Goal: Task Accomplishment & Management: Manage account settings

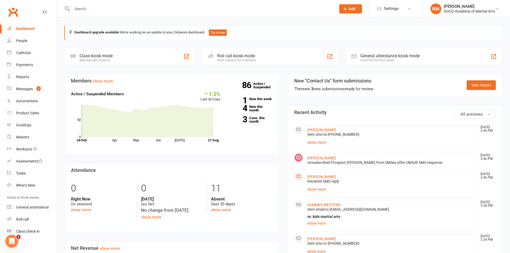
click at [113, 8] on input "text" at bounding box center [201, 8] width 262 height 7
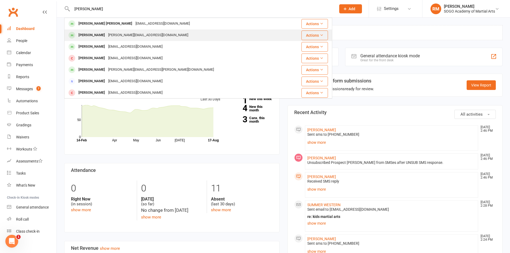
type input "jackson"
click at [107, 33] on div "Jackson Leonard" at bounding box center [92, 35] width 30 height 8
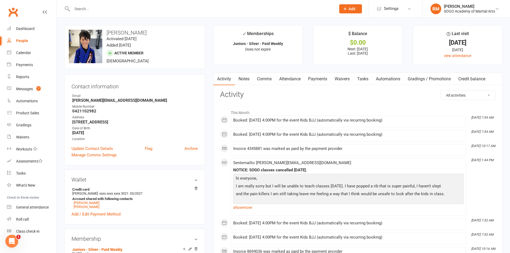
click at [320, 77] on link "Payments" at bounding box center [317, 79] width 26 height 12
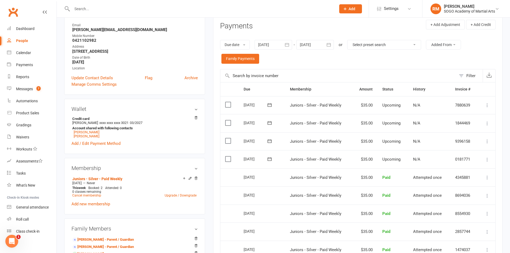
scroll to position [80, 0]
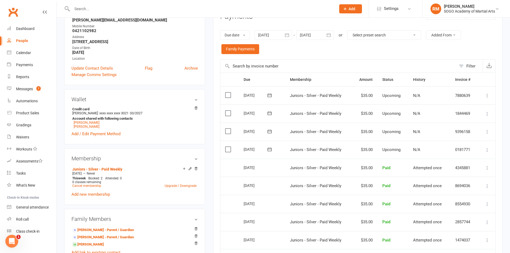
click at [487, 151] on icon at bounding box center [486, 149] width 5 height 5
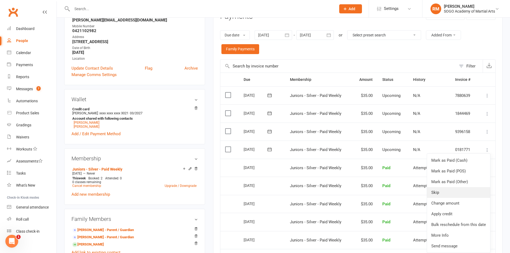
click at [442, 192] on link "Skip" at bounding box center [458, 192] width 63 height 11
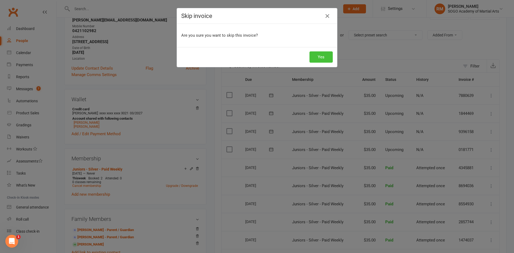
click at [312, 58] on button "Yes" at bounding box center [320, 56] width 23 height 11
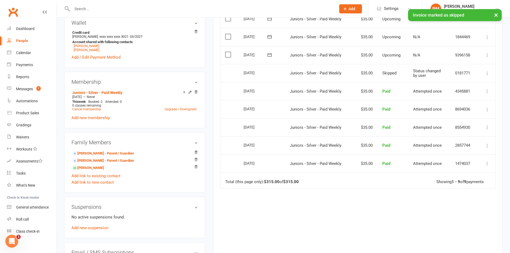
scroll to position [161, 0]
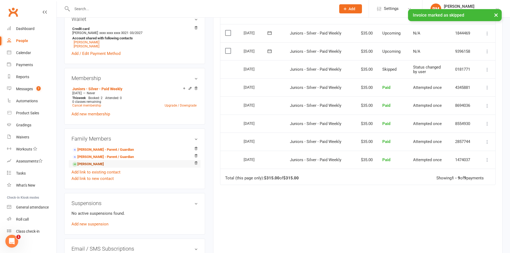
click at [93, 164] on link "Reuben Leonard - Sibling" at bounding box center [88, 164] width 32 height 6
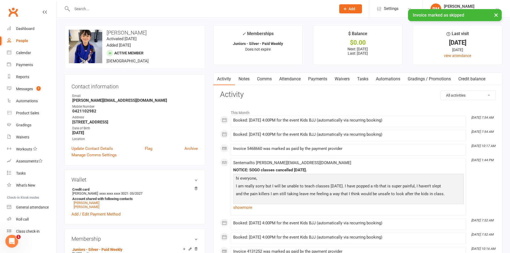
click at [315, 76] on link "Payments" at bounding box center [317, 79] width 26 height 12
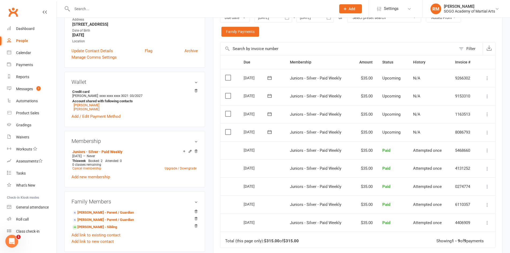
scroll to position [107, 0]
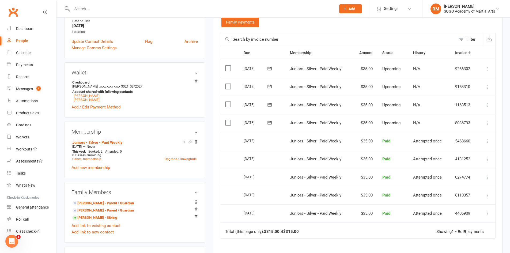
click at [487, 123] on icon at bounding box center [486, 122] width 5 height 5
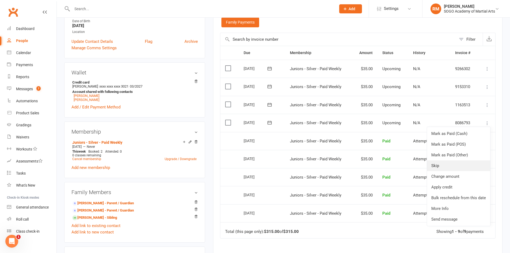
click at [447, 165] on link "Skip" at bounding box center [458, 165] width 63 height 11
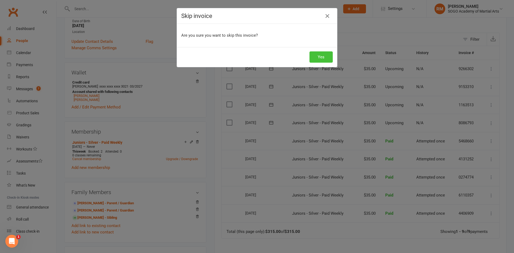
click at [310, 58] on button "Yes" at bounding box center [320, 56] width 23 height 11
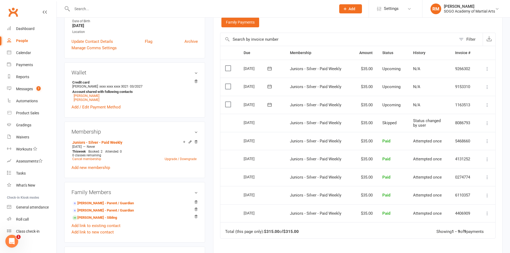
click at [136, 7] on input "text" at bounding box center [201, 8] width 262 height 7
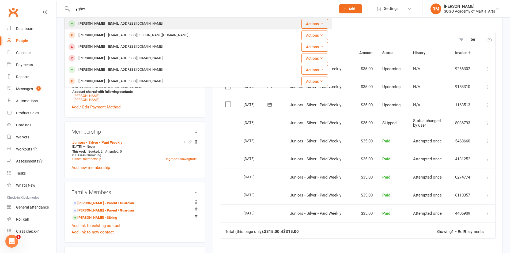
type input "tygher"
click at [131, 22] on div "Manee1989@hotmail.com" at bounding box center [136, 24] width 58 height 8
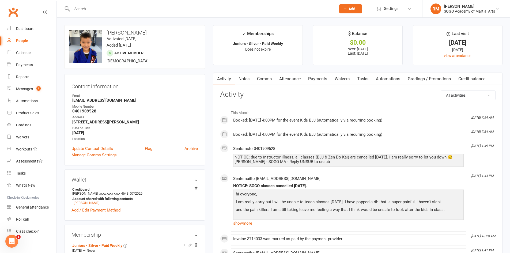
click at [325, 78] on link "Payments" at bounding box center [317, 79] width 26 height 12
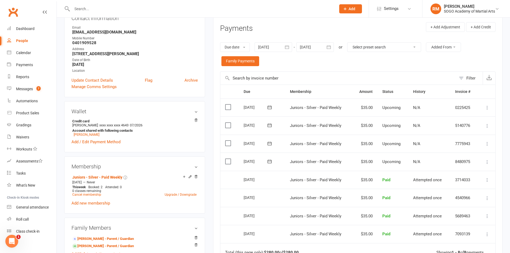
scroll to position [80, 0]
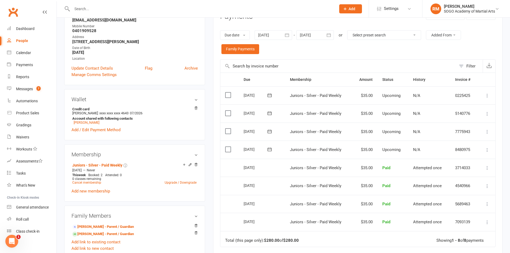
click at [487, 150] on icon at bounding box center [486, 149] width 5 height 5
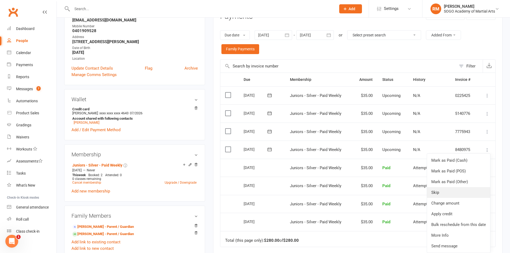
click at [457, 193] on link "Skip" at bounding box center [458, 192] width 63 height 11
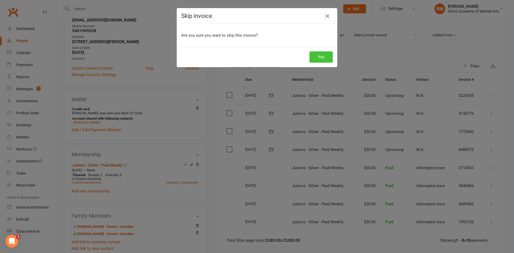
drag, startPoint x: 313, startPoint y: 57, endPoint x: 317, endPoint y: 57, distance: 3.8
click at [313, 57] on button "Yes" at bounding box center [320, 56] width 23 height 11
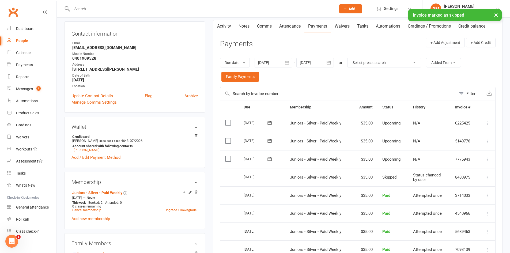
scroll to position [0, 0]
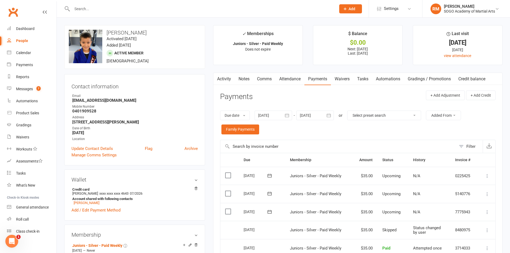
click at [88, 6] on input "text" at bounding box center [201, 8] width 262 height 7
click at [92, 9] on input "text" at bounding box center [201, 8] width 262 height 7
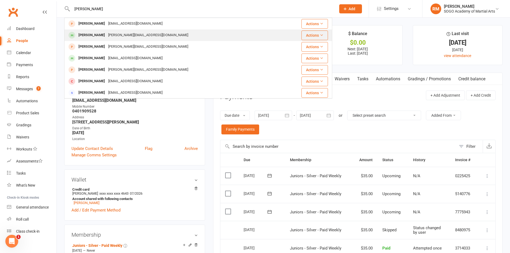
type input "Harry"
click at [97, 35] on div "Harry Lloyd" at bounding box center [92, 35] width 30 height 8
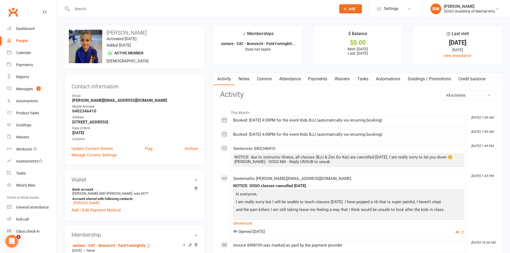
click at [320, 80] on link "Payments" at bounding box center [317, 79] width 26 height 12
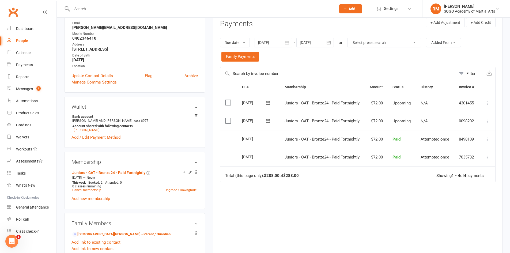
scroll to position [80, 0]
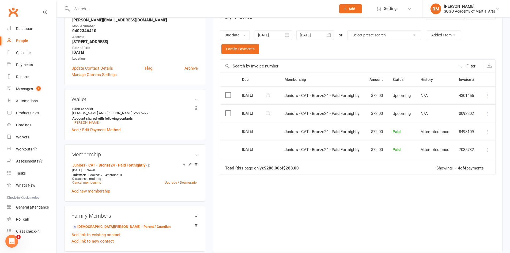
click at [488, 114] on icon at bounding box center [486, 113] width 5 height 5
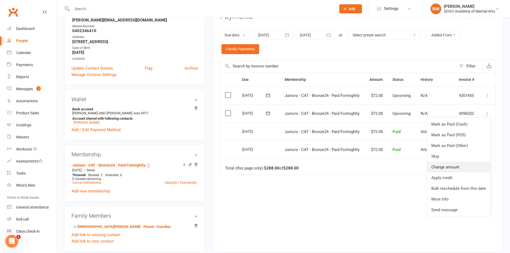
click at [451, 168] on link "Change amount" at bounding box center [458, 167] width 63 height 11
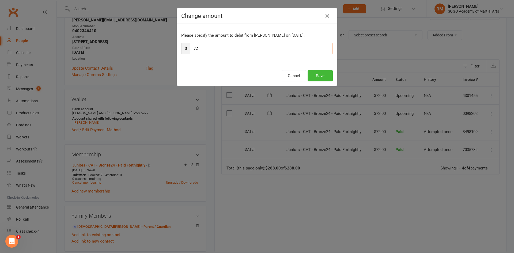
drag, startPoint x: 203, startPoint y: 49, endPoint x: 171, endPoint y: 43, distance: 31.8
click at [171, 43] on div "Change amount Please specify the amount to debit from Harry Lloyd on Aug 25, 20…" at bounding box center [257, 126] width 514 height 253
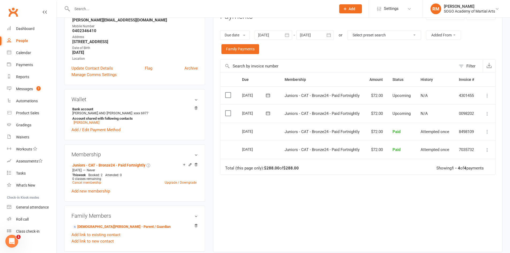
click at [487, 114] on icon at bounding box center [486, 113] width 5 height 5
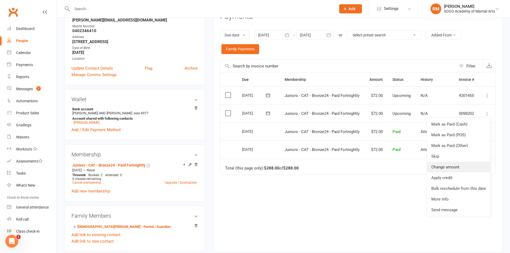
click at [446, 166] on link "Change amount" at bounding box center [458, 167] width 63 height 11
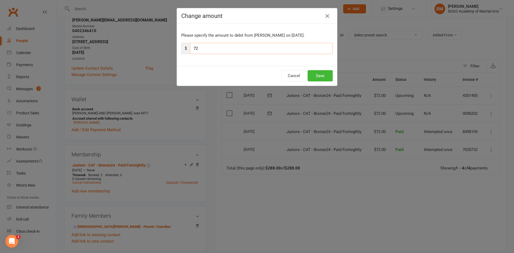
click at [217, 48] on input "72" at bounding box center [261, 48] width 143 height 11
type input "7"
type input "36"
click at [320, 78] on button "Save" at bounding box center [319, 75] width 25 height 11
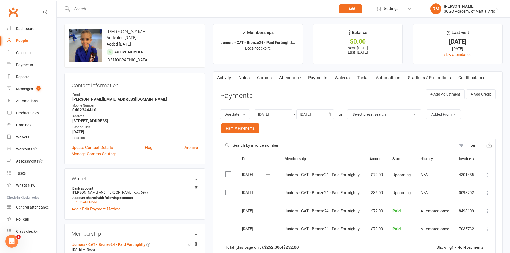
scroll to position [0, 0]
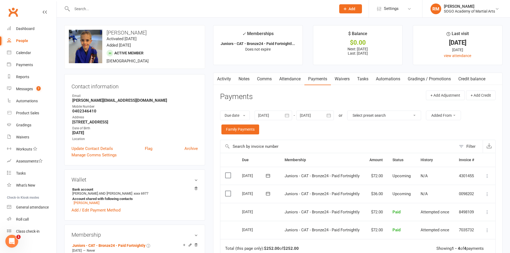
click at [96, 7] on input "text" at bounding box center [201, 8] width 262 height 7
click at [90, 4] on div at bounding box center [198, 8] width 268 height 17
click at [92, 7] on input "text" at bounding box center [201, 8] width 262 height 7
click at [85, 9] on input "text" at bounding box center [201, 8] width 262 height 7
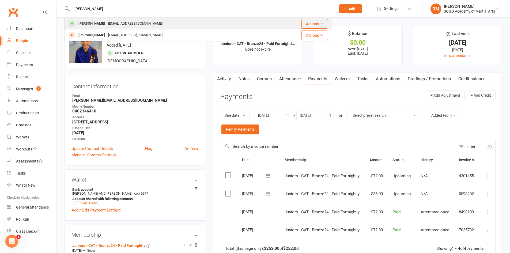
type input "Axel"
click at [107, 21] on div "tobycdavis@hotmail.com" at bounding box center [136, 24] width 58 height 8
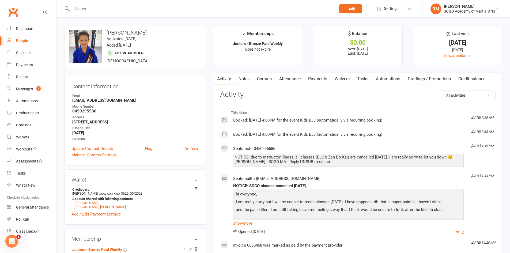
click at [317, 79] on link "Payments" at bounding box center [317, 79] width 26 height 12
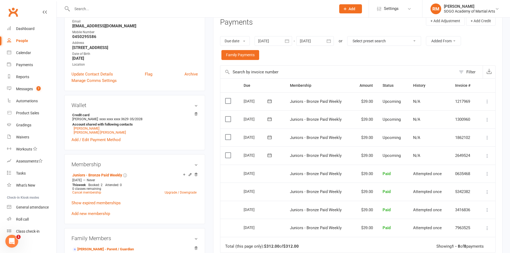
scroll to position [107, 0]
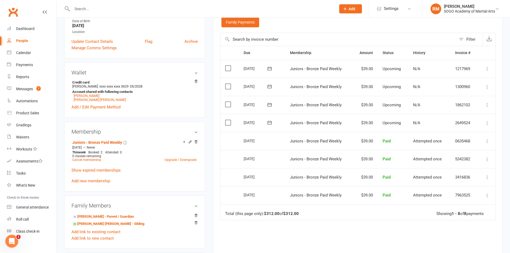
click at [485, 123] on icon at bounding box center [486, 122] width 5 height 5
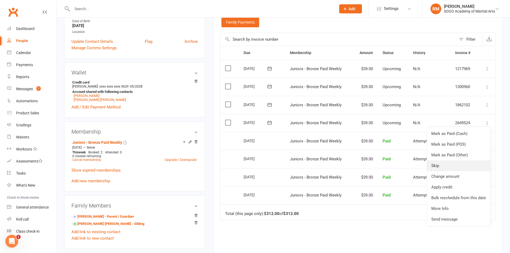
click at [447, 167] on link "Skip" at bounding box center [458, 165] width 63 height 11
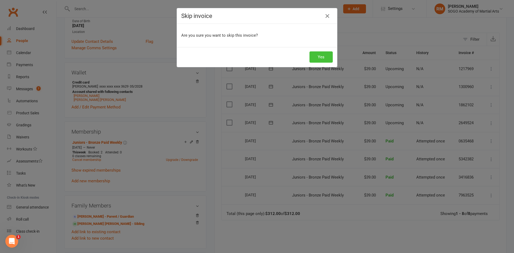
click at [319, 57] on button "Yes" at bounding box center [320, 56] width 23 height 11
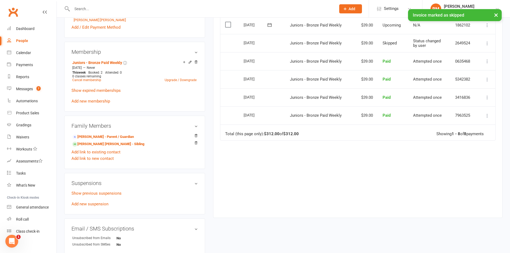
scroll to position [187, 0]
click at [96, 145] on link "Luna Lee-Davis - Sibling" at bounding box center [108, 144] width 72 height 6
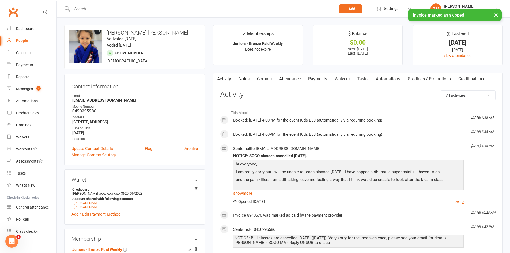
click at [323, 76] on link "Payments" at bounding box center [317, 79] width 26 height 12
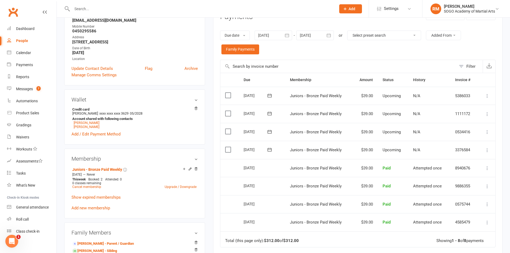
scroll to position [80, 0]
click at [487, 151] on icon at bounding box center [486, 149] width 5 height 5
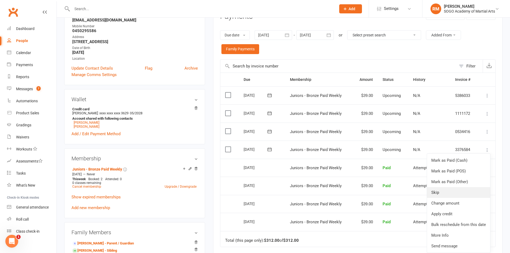
click at [446, 191] on link "Skip" at bounding box center [458, 192] width 63 height 11
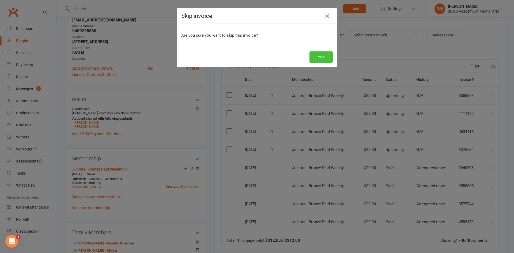
click at [317, 58] on button "Yes" at bounding box center [320, 56] width 23 height 11
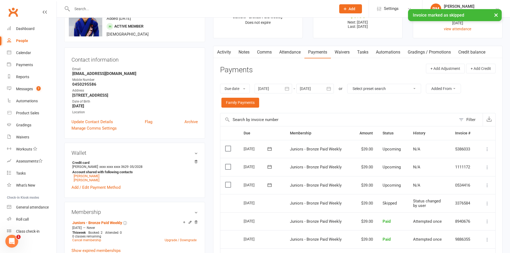
scroll to position [0, 0]
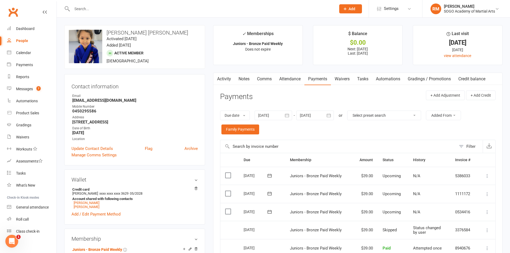
click at [98, 8] on input "text" at bounding box center [201, 8] width 262 height 7
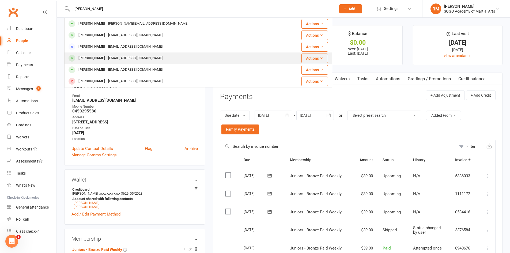
type input "adam"
click at [103, 57] on div "Adam Bethune" at bounding box center [92, 58] width 30 height 8
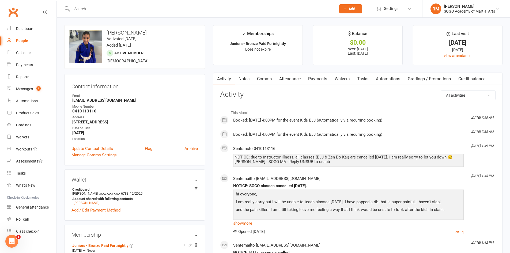
click at [318, 81] on link "Payments" at bounding box center [317, 79] width 26 height 12
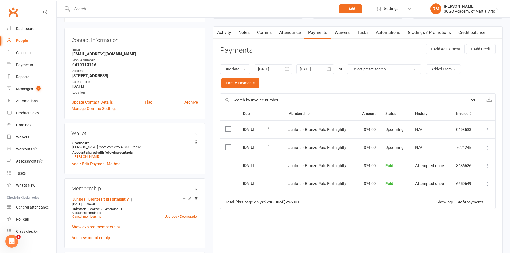
scroll to position [54, 0]
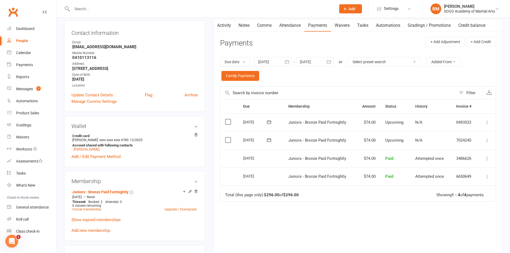
click at [488, 140] on icon at bounding box center [486, 140] width 5 height 5
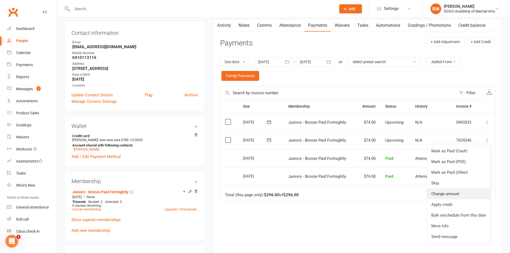
click at [442, 194] on link "Change amount" at bounding box center [458, 193] width 63 height 11
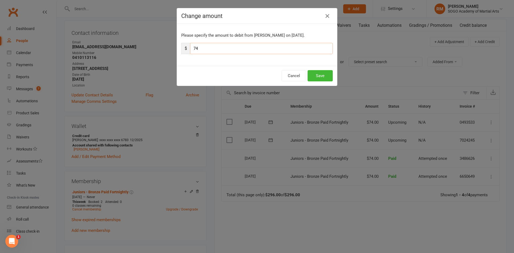
drag, startPoint x: 200, startPoint y: 49, endPoint x: 188, endPoint y: 47, distance: 12.2
click at [188, 47] on div "$ 74" at bounding box center [256, 48] width 151 height 11
type input "37"
click at [325, 78] on button "Save" at bounding box center [319, 75] width 25 height 11
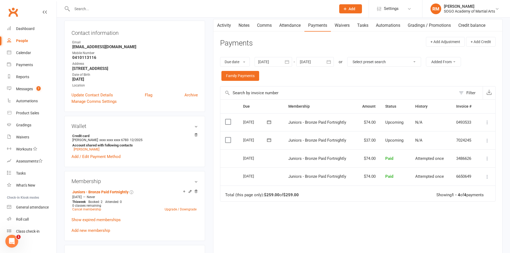
click at [86, 8] on input "text" at bounding box center [201, 8] width 262 height 7
click at [111, 8] on input "text" at bounding box center [201, 8] width 262 height 7
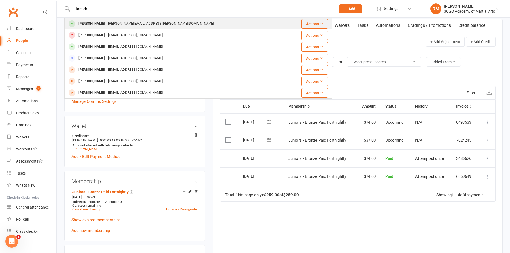
type input "Hamish"
click at [121, 22] on div "tim.schier+hamish@gmail.com" at bounding box center [161, 24] width 109 height 8
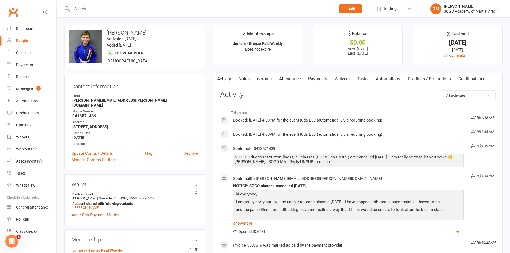
click at [326, 80] on link "Payments" at bounding box center [317, 79] width 26 height 12
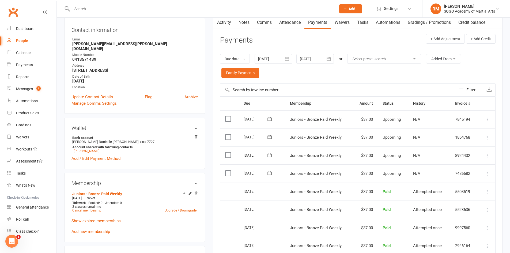
scroll to position [80, 0]
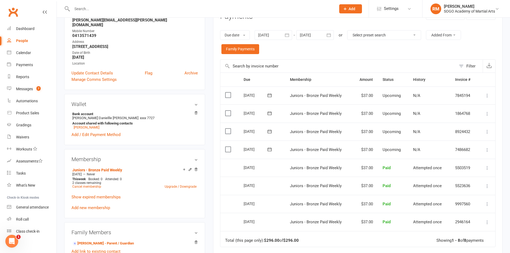
click at [487, 147] on icon at bounding box center [486, 149] width 5 height 5
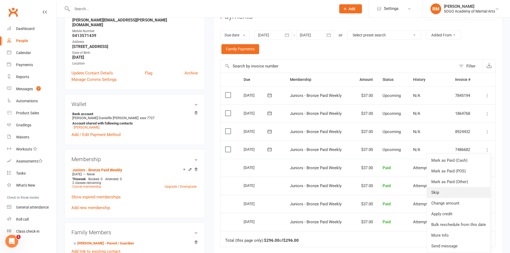
click at [446, 192] on link "Skip" at bounding box center [458, 192] width 63 height 11
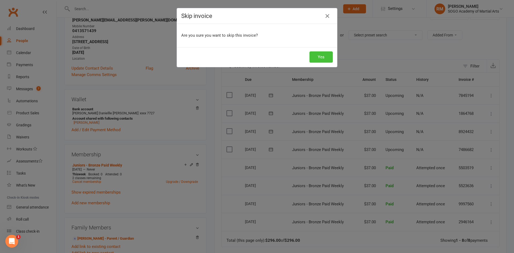
click at [321, 58] on button "Yes" at bounding box center [320, 56] width 23 height 11
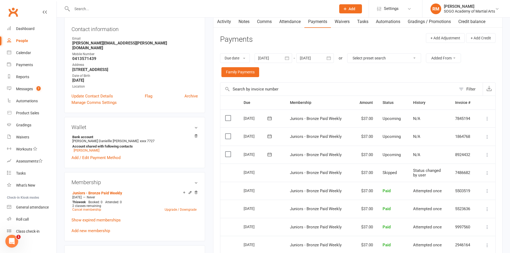
scroll to position [0, 0]
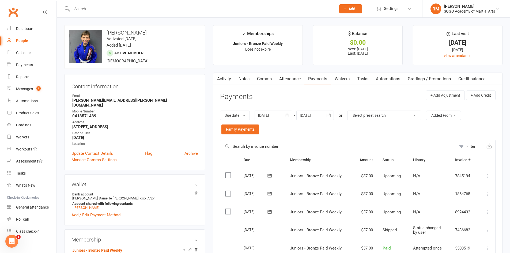
click at [123, 10] on input "text" at bounding box center [201, 8] width 262 height 7
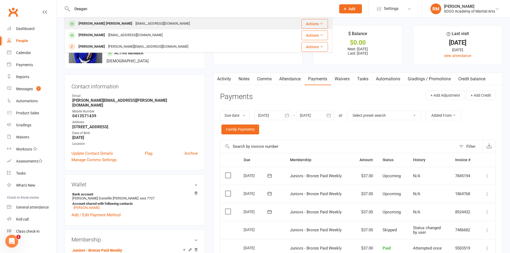
type input "Deagan"
click at [134, 21] on div "siobhanbalmer01@gmail.com" at bounding box center [163, 24] width 58 height 8
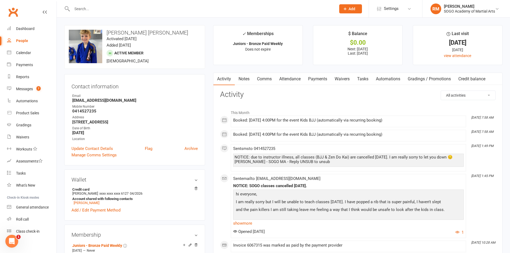
click at [321, 78] on link "Payments" at bounding box center [317, 79] width 26 height 12
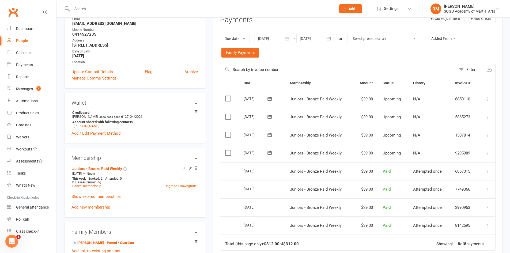
scroll to position [80, 0]
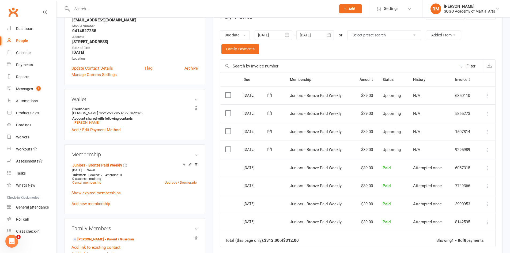
click at [487, 150] on icon at bounding box center [486, 149] width 5 height 5
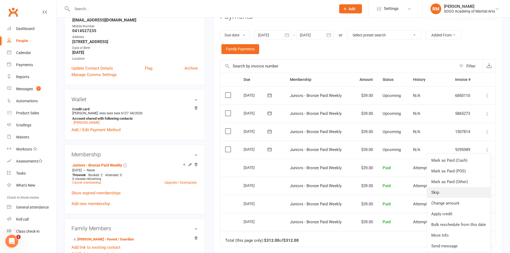
click at [445, 190] on link "Skip" at bounding box center [458, 192] width 63 height 11
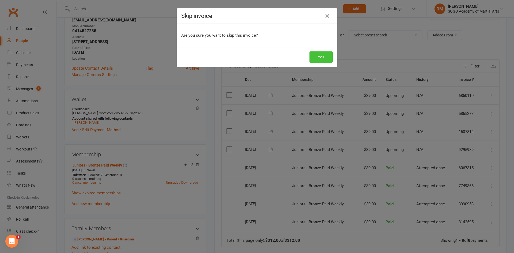
click at [316, 55] on button "Yes" at bounding box center [320, 56] width 23 height 11
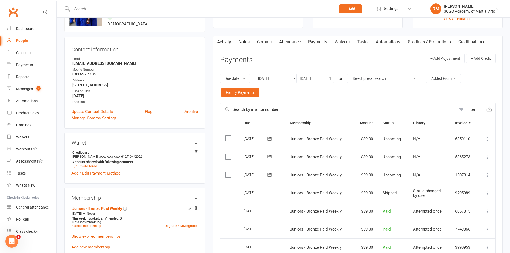
scroll to position [0, 0]
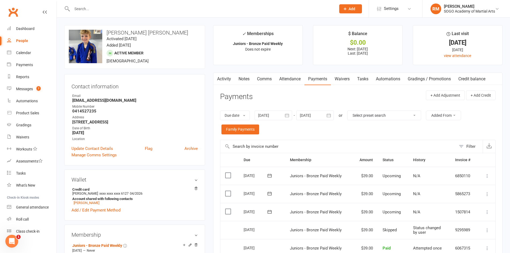
click at [125, 7] on input "text" at bounding box center [201, 8] width 262 height 7
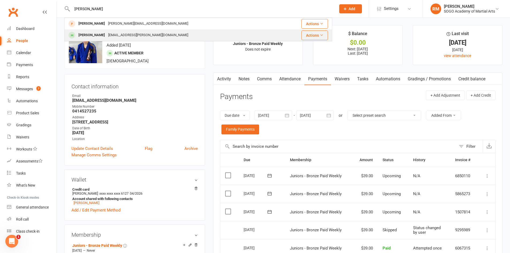
type input "Kai"
click at [123, 37] on div "aiisha.k.kawa@gmail.com" at bounding box center [148, 35] width 83 height 8
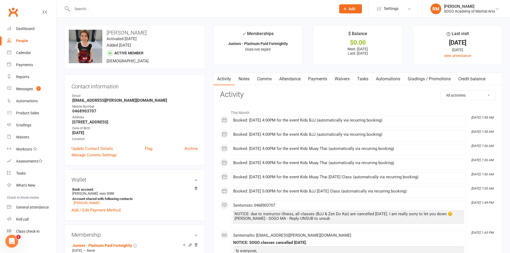
click at [327, 78] on link "Payments" at bounding box center [317, 79] width 26 height 12
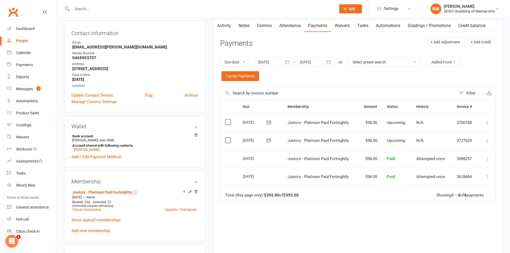
scroll to position [54, 0]
click at [488, 140] on icon at bounding box center [486, 140] width 5 height 5
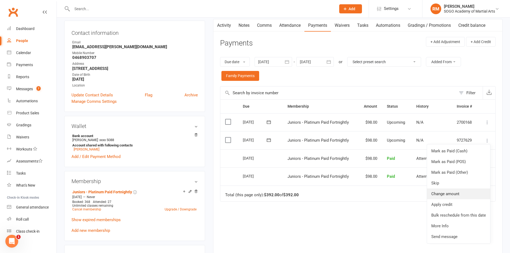
click at [449, 194] on link "Change amount" at bounding box center [458, 193] width 63 height 11
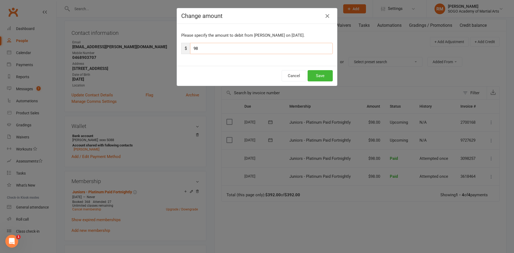
drag, startPoint x: 199, startPoint y: 49, endPoint x: 190, endPoint y: 48, distance: 9.2
click at [190, 48] on input "98" at bounding box center [261, 48] width 143 height 11
type input "5"
type input "49"
click at [313, 74] on button "Save" at bounding box center [319, 75] width 25 height 11
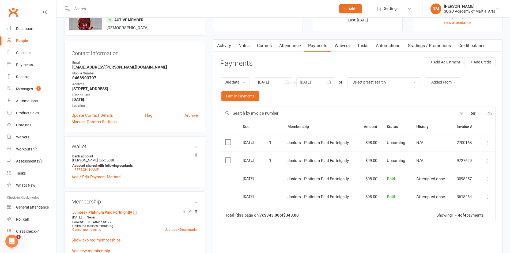
scroll to position [0, 0]
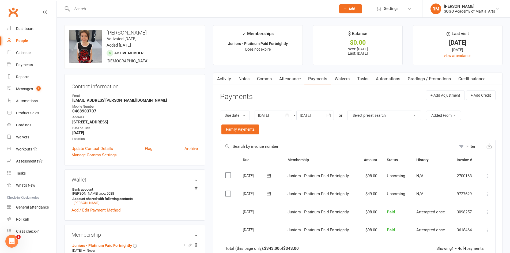
click at [100, 10] on input "text" at bounding box center [201, 8] width 262 height 7
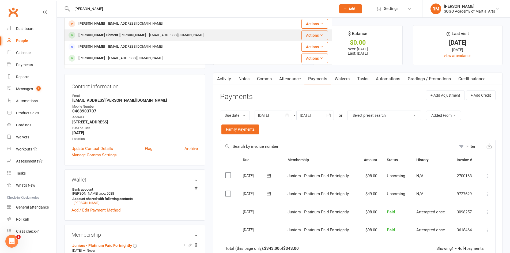
type input "Louie"
click at [108, 35] on div "Louie Element-Ricketts" at bounding box center [112, 35] width 71 height 8
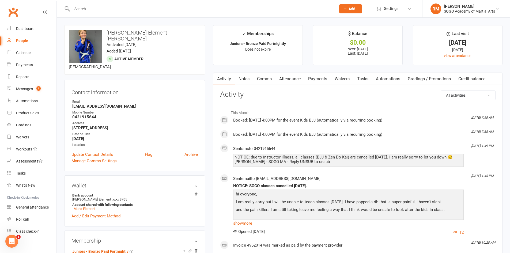
click at [319, 81] on link "Payments" at bounding box center [317, 79] width 26 height 12
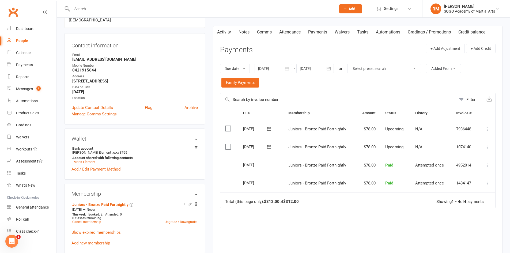
scroll to position [54, 0]
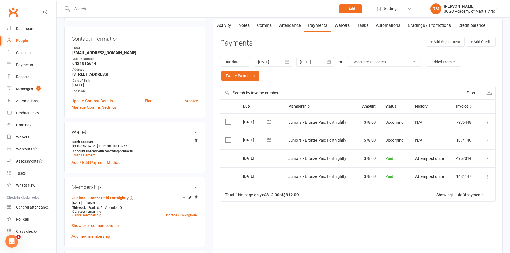
click at [487, 141] on icon at bounding box center [486, 140] width 5 height 5
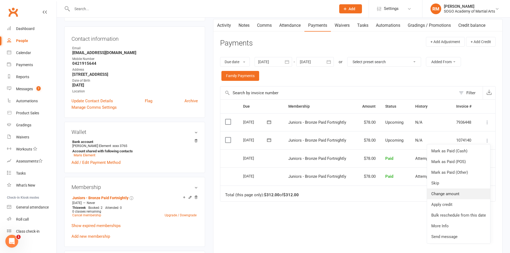
click at [449, 193] on link "Change amount" at bounding box center [458, 193] width 63 height 11
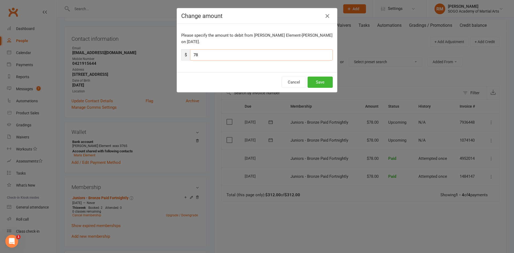
drag, startPoint x: 205, startPoint y: 48, endPoint x: 171, endPoint y: 44, distance: 33.9
click at [172, 44] on div "Change amount Please specify the amount to debit from Louie Element-Ricketts on…" at bounding box center [257, 126] width 514 height 253
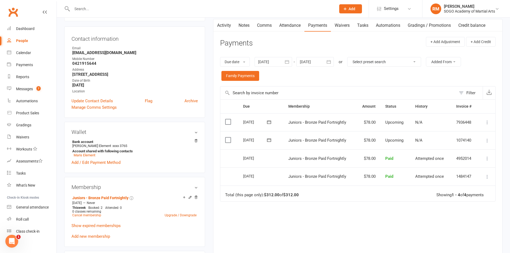
click at [487, 138] on icon at bounding box center [486, 140] width 5 height 5
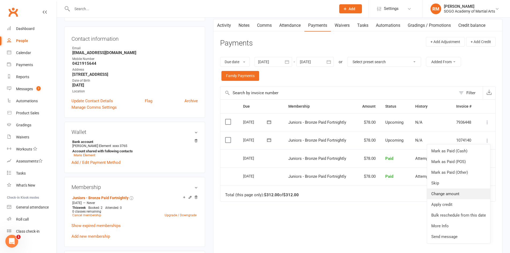
click at [453, 195] on link "Change amount" at bounding box center [458, 193] width 63 height 11
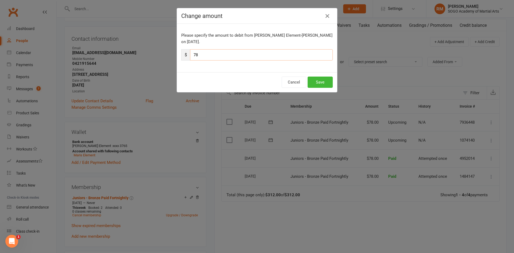
click at [207, 49] on input "78" at bounding box center [261, 54] width 143 height 11
type input "7"
type input "39"
click at [323, 79] on button "Save" at bounding box center [319, 82] width 25 height 11
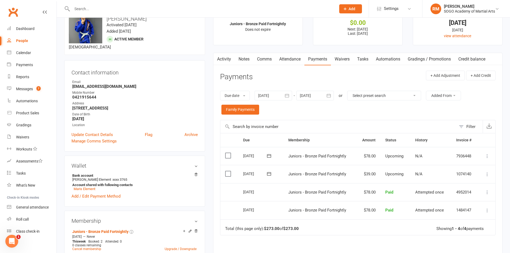
scroll to position [0, 0]
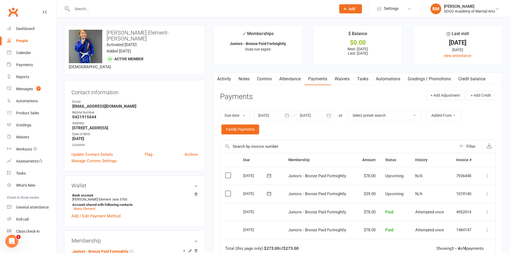
click at [81, 8] on input "text" at bounding box center [201, 8] width 262 height 7
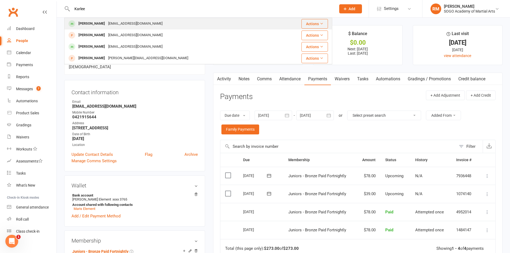
type input "Karlee"
click at [88, 25] on div "Karlee Greensill" at bounding box center [92, 24] width 30 height 8
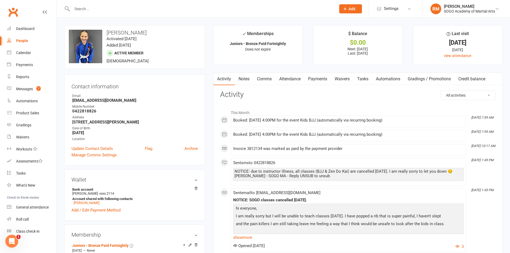
click at [316, 78] on link "Payments" at bounding box center [317, 79] width 26 height 12
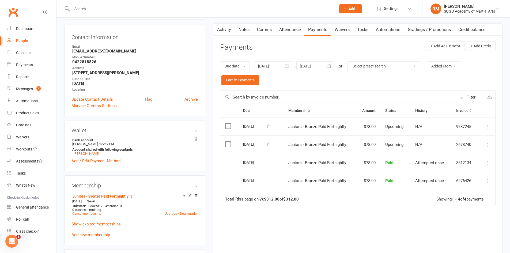
scroll to position [54, 0]
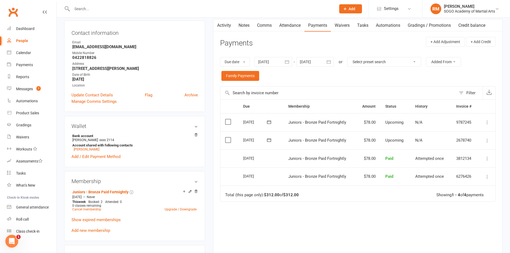
click at [487, 139] on icon at bounding box center [486, 140] width 5 height 5
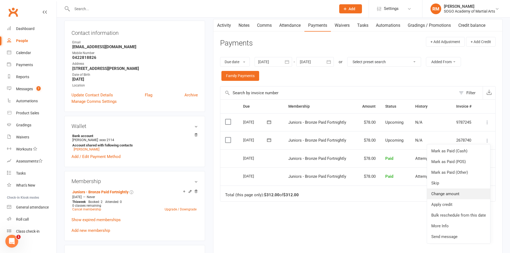
click at [453, 194] on link "Change amount" at bounding box center [458, 193] width 63 height 11
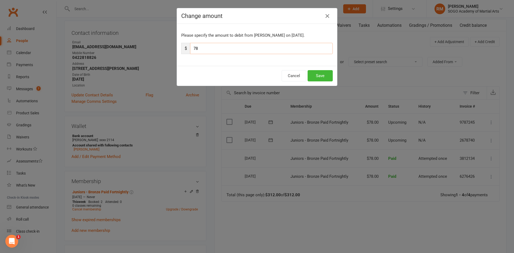
click at [216, 46] on input "78" at bounding box center [261, 48] width 143 height 11
type input "7"
type input "39"
click at [313, 74] on button "Save" at bounding box center [319, 75] width 25 height 11
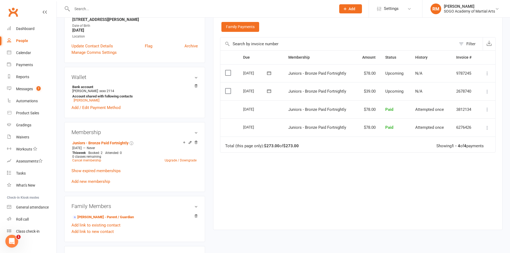
scroll to position [0, 0]
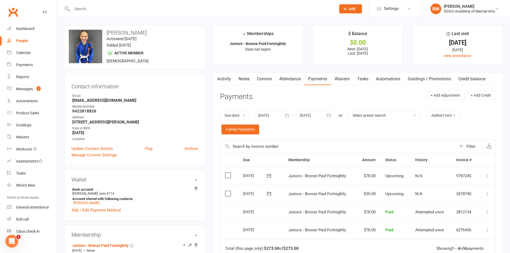
click at [86, 7] on input "text" at bounding box center [201, 8] width 262 height 7
click at [120, 9] on input "text" at bounding box center [201, 8] width 262 height 7
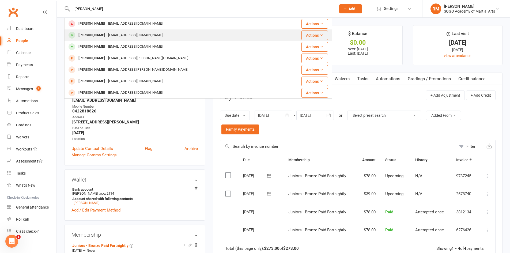
type input "Nathanial"
click at [107, 35] on div "Nathaniel Gregory Harch" at bounding box center [92, 35] width 30 height 8
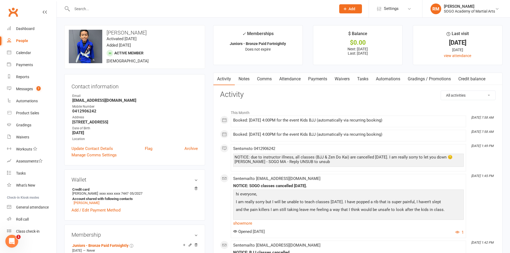
click at [311, 80] on link "Payments" at bounding box center [317, 79] width 26 height 12
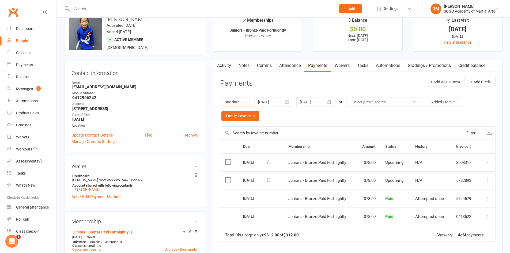
scroll to position [27, 0]
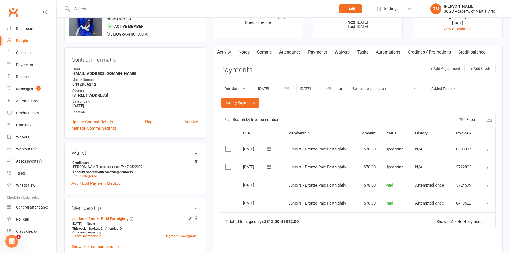
click at [487, 167] on icon at bounding box center [486, 167] width 5 height 5
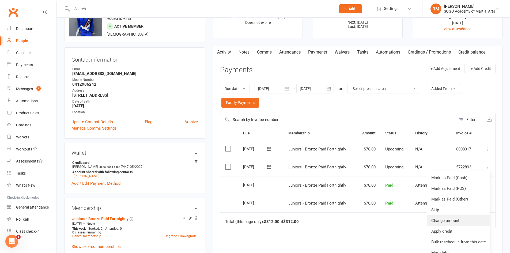
click at [461, 219] on link "Change amount" at bounding box center [458, 220] width 63 height 11
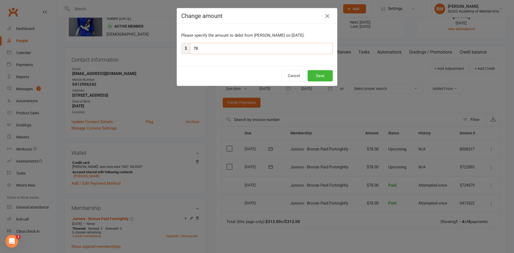
drag, startPoint x: 200, startPoint y: 50, endPoint x: 183, endPoint y: 47, distance: 17.0
click at [183, 47] on div "$ 78" at bounding box center [256, 48] width 151 height 11
type input "39"
click at [314, 80] on button "Save" at bounding box center [319, 75] width 25 height 11
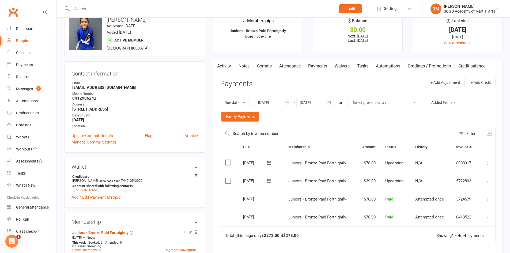
scroll to position [0, 0]
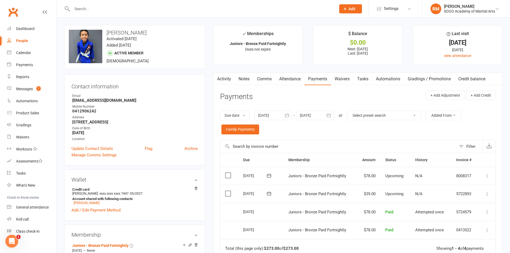
drag, startPoint x: 100, startPoint y: 9, endPoint x: 98, endPoint y: 6, distance: 3.7
click at [98, 6] on input "text" at bounding box center [201, 8] width 262 height 7
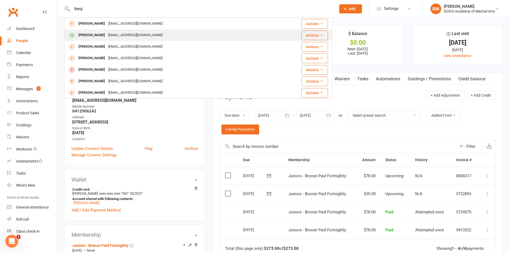
type input "Benji"
click at [108, 33] on div "adambosher50@gmail.com" at bounding box center [136, 35] width 58 height 8
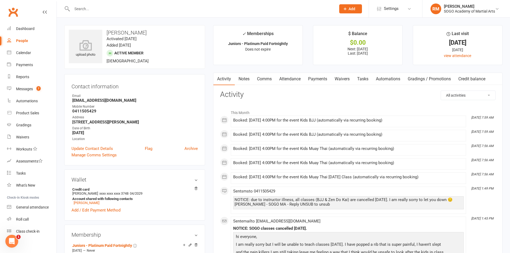
click at [317, 79] on link "Payments" at bounding box center [317, 79] width 26 height 12
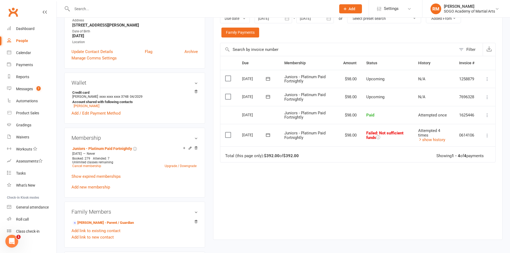
scroll to position [107, 0]
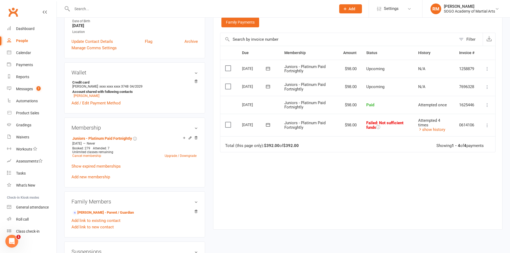
click at [487, 86] on icon at bounding box center [486, 86] width 5 height 5
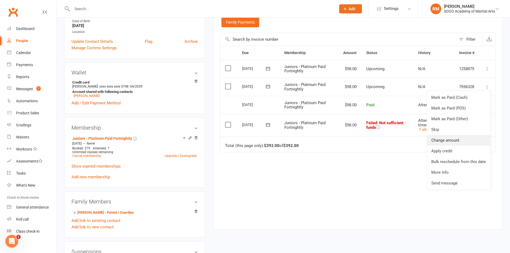
click at [454, 142] on link "Change amount" at bounding box center [458, 140] width 63 height 11
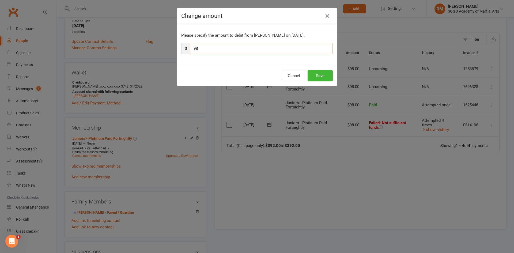
drag, startPoint x: 201, startPoint y: 49, endPoint x: 177, endPoint y: 50, distance: 24.6
click at [177, 50] on div "Please specify the amount to debit from Benji Bosher on Aug 26, 2025. $ 98" at bounding box center [257, 45] width 160 height 42
type input "49"
click at [315, 74] on button "Save" at bounding box center [319, 75] width 25 height 11
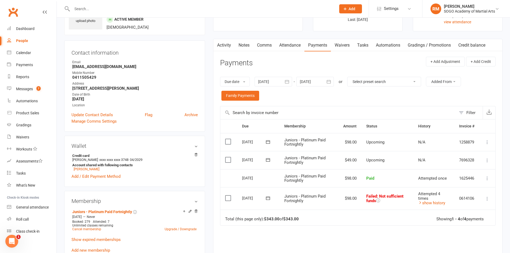
scroll to position [0, 0]
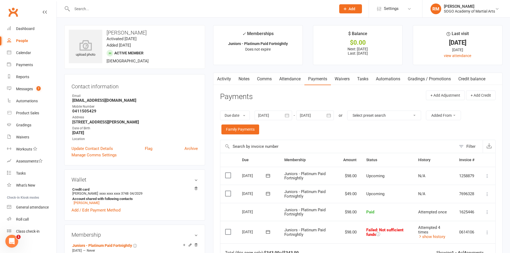
drag, startPoint x: 89, startPoint y: 9, endPoint x: 88, endPoint y: 5, distance: 4.3
click at [88, 5] on input "text" at bounding box center [201, 8] width 262 height 7
type input "a"
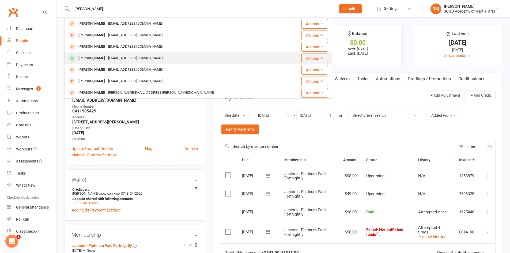
type input "Jasmine"
click at [93, 58] on div "Jasmine Meyer" at bounding box center [92, 58] width 30 height 8
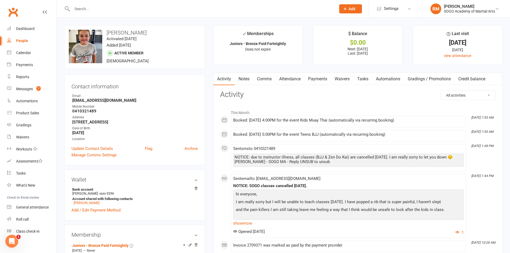
click at [320, 77] on link "Payments" at bounding box center [317, 79] width 26 height 12
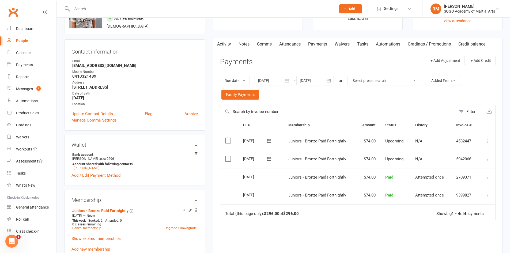
scroll to position [54, 0]
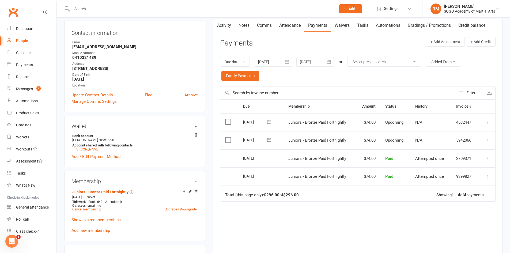
click at [487, 140] on icon at bounding box center [486, 140] width 5 height 5
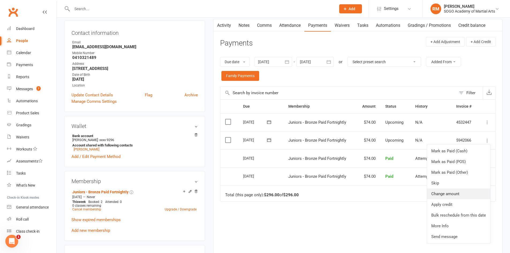
click at [453, 196] on link "Change amount" at bounding box center [458, 193] width 63 height 11
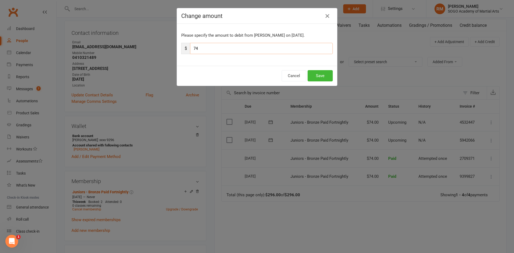
drag, startPoint x: 199, startPoint y: 49, endPoint x: 197, endPoint y: 71, distance: 22.1
click at [190, 54] on input "74" at bounding box center [261, 48] width 143 height 11
type input "37"
click at [315, 75] on button "Save" at bounding box center [319, 75] width 25 height 11
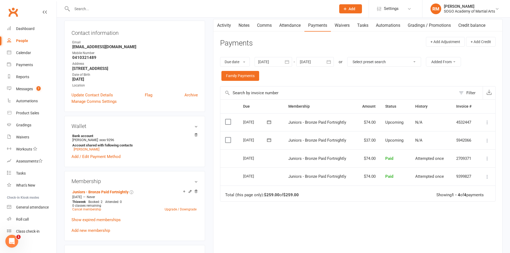
scroll to position [0, 0]
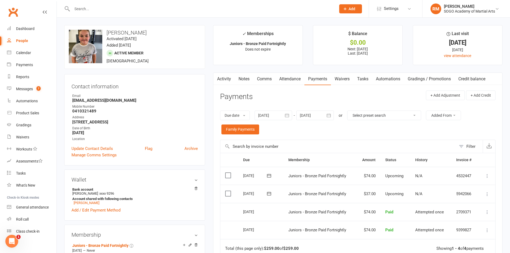
drag, startPoint x: 93, startPoint y: 8, endPoint x: 96, endPoint y: 5, distance: 4.2
click at [95, 5] on input "text" at bounding box center [201, 8] width 262 height 7
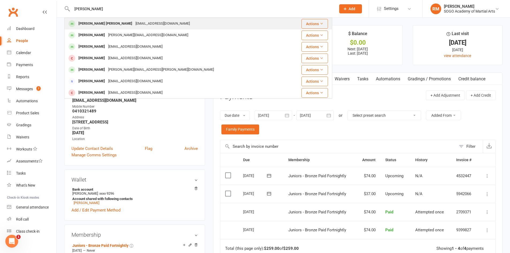
type input "Jackson"
click at [94, 28] on div "Jackson Wilkins burnsandwilkins@proton.me" at bounding box center [176, 23] width 222 height 11
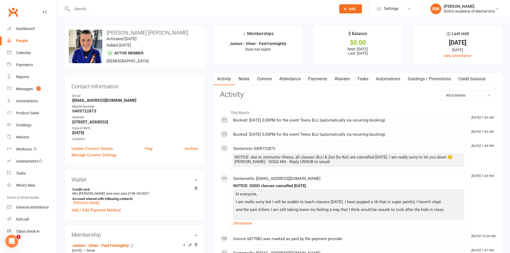
click at [311, 79] on link "Payments" at bounding box center [317, 79] width 26 height 12
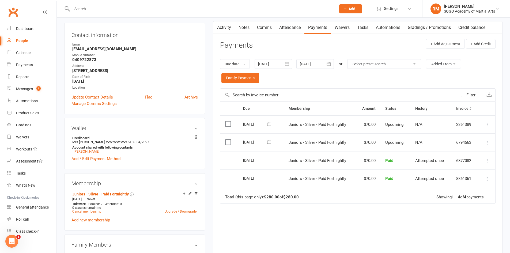
scroll to position [54, 0]
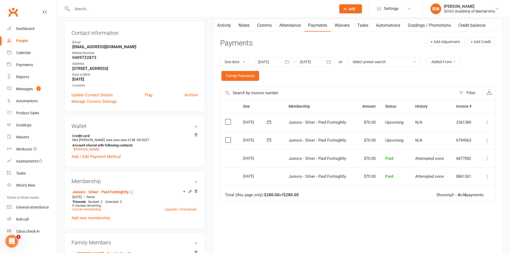
click at [487, 141] on icon at bounding box center [486, 140] width 5 height 5
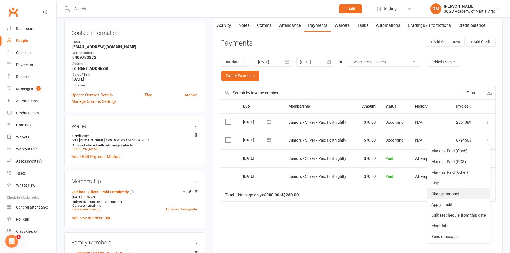
click at [463, 196] on link "Change amount" at bounding box center [458, 193] width 63 height 11
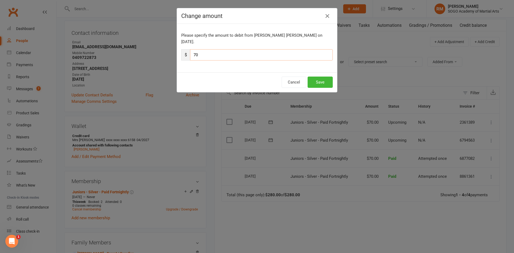
drag, startPoint x: 202, startPoint y: 47, endPoint x: 166, endPoint y: 47, distance: 35.9
click at [167, 46] on div "Change amount Please specify the amount to debit from Jackson Wilkins on Aug 26…" at bounding box center [257, 126] width 514 height 253
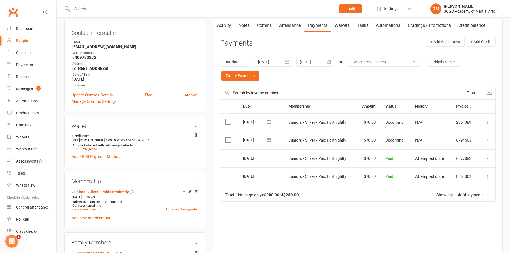
click at [485, 142] on icon at bounding box center [486, 140] width 5 height 5
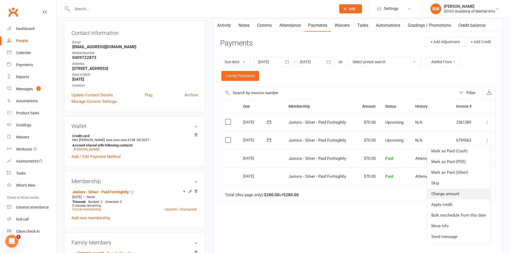
click at [450, 192] on link "Change amount" at bounding box center [458, 193] width 63 height 11
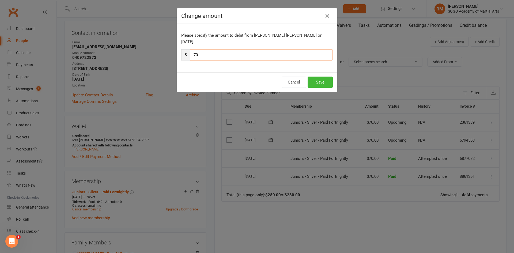
click at [200, 50] on input "70" at bounding box center [261, 54] width 143 height 11
type input "7"
type input "35"
click at [322, 77] on button "Save" at bounding box center [319, 82] width 25 height 11
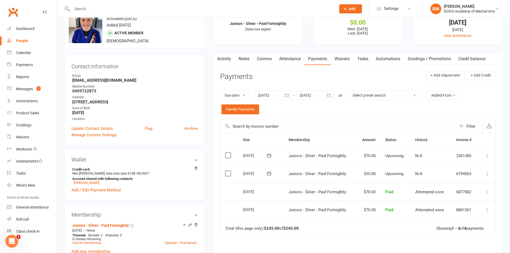
scroll to position [0, 0]
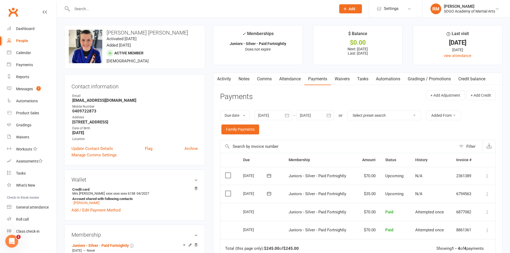
click at [85, 12] on input "text" at bounding box center [201, 8] width 262 height 7
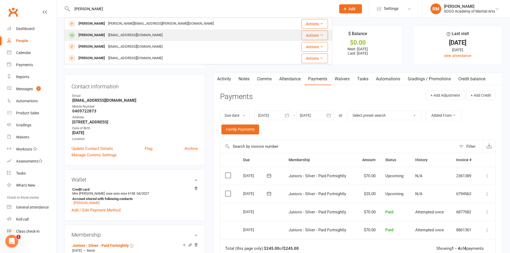
type input "isaac"
click at [107, 35] on div "djcorns@bigpond.com" at bounding box center [136, 35] width 58 height 8
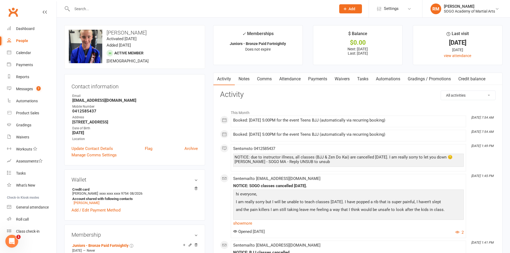
click at [324, 77] on link "Payments" at bounding box center [317, 79] width 26 height 12
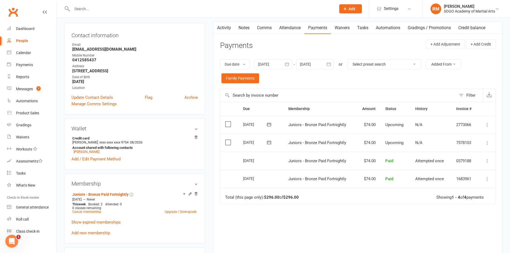
scroll to position [54, 0]
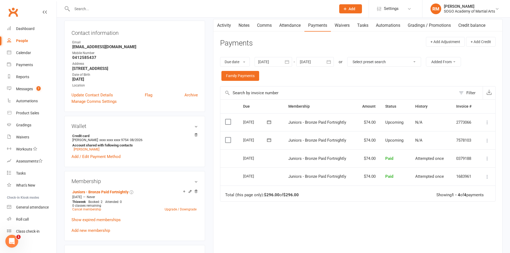
click at [488, 142] on icon at bounding box center [486, 140] width 5 height 5
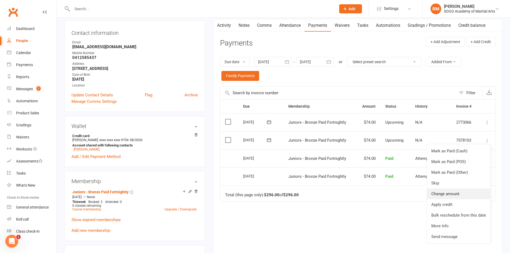
click at [462, 196] on link "Change amount" at bounding box center [458, 193] width 63 height 11
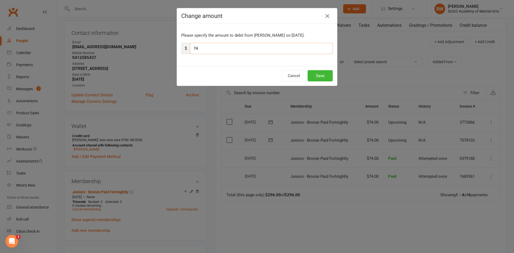
drag, startPoint x: 201, startPoint y: 50, endPoint x: 172, endPoint y: 51, distance: 28.9
click at [173, 51] on div "Change amount Please specify the amount to debit from Isaac Corney on Aug 22, 2…" at bounding box center [257, 126] width 514 height 253
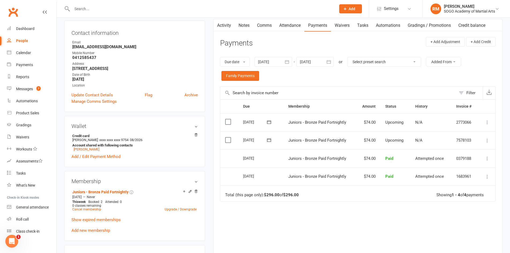
click at [489, 143] on icon at bounding box center [486, 140] width 5 height 5
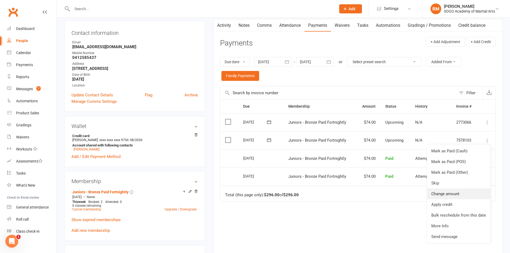
click at [449, 192] on link "Change amount" at bounding box center [458, 193] width 63 height 11
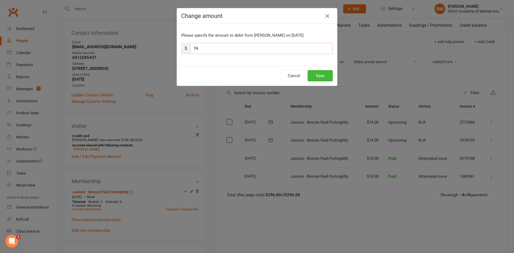
click at [199, 50] on input "74" at bounding box center [261, 48] width 143 height 11
type input "7"
type input "37"
click at [316, 73] on button "Save" at bounding box center [319, 75] width 25 height 11
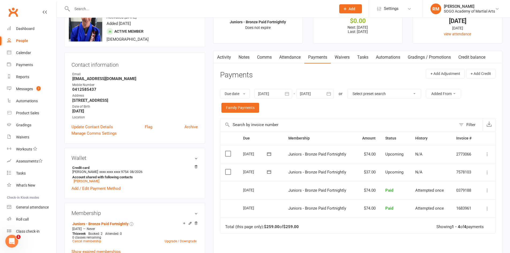
scroll to position [0, 0]
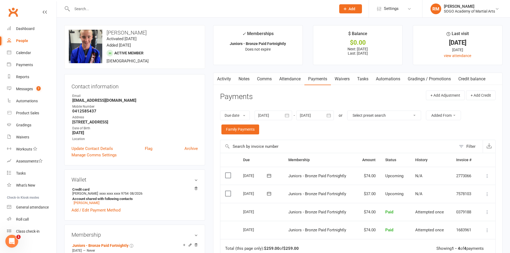
click at [86, 6] on input "text" at bounding box center [201, 8] width 262 height 7
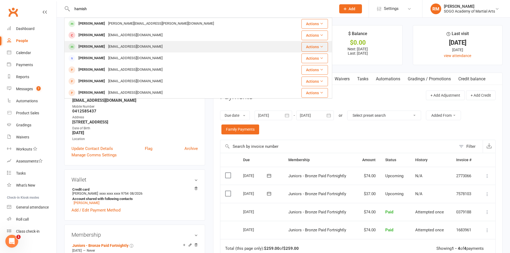
type input "hamish"
click at [101, 47] on div "Hamish Dower" at bounding box center [92, 47] width 30 height 8
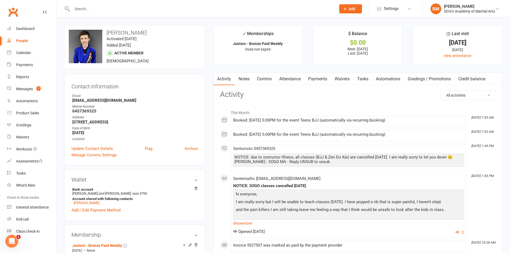
click at [325, 79] on link "Payments" at bounding box center [317, 79] width 26 height 12
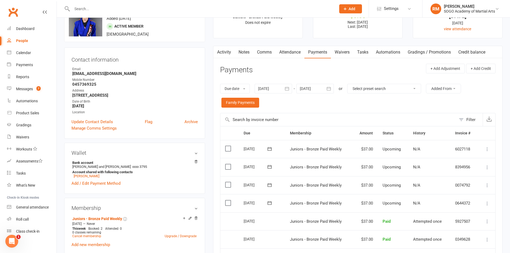
scroll to position [54, 0]
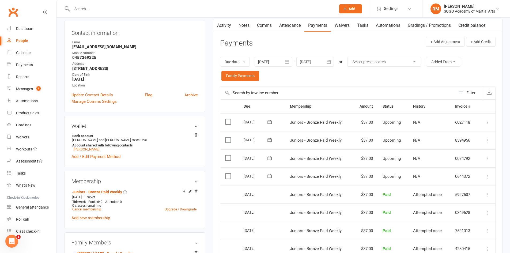
click at [486, 176] on icon at bounding box center [486, 176] width 5 height 5
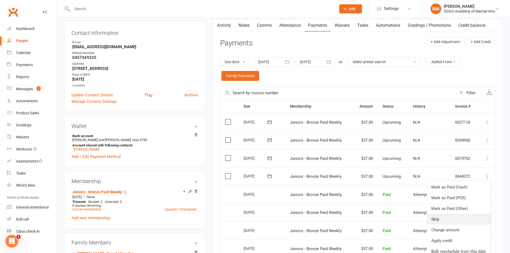
click at [443, 220] on link "Skip" at bounding box center [458, 219] width 63 height 11
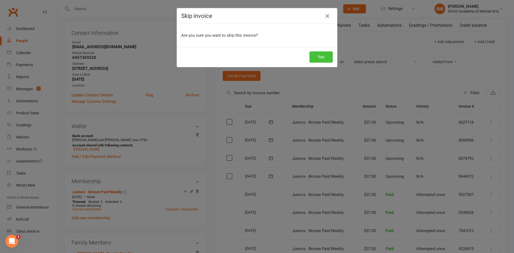
click at [314, 53] on button "Yes" at bounding box center [320, 56] width 23 height 11
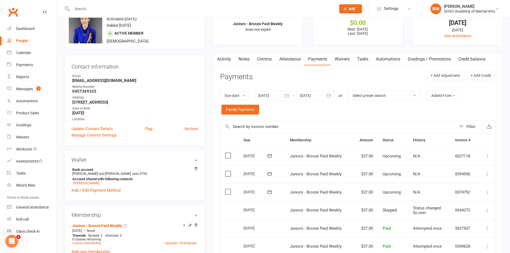
scroll to position [0, 0]
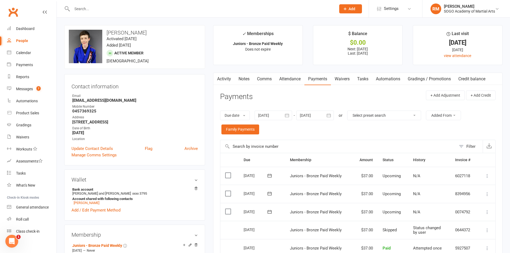
click at [85, 7] on input "text" at bounding box center [201, 8] width 262 height 7
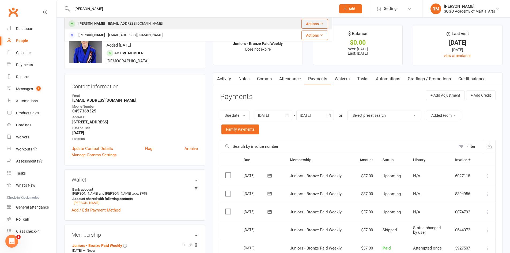
type input "lyla"
click at [107, 20] on div "abrudell@gmail.com" at bounding box center [136, 24] width 58 height 8
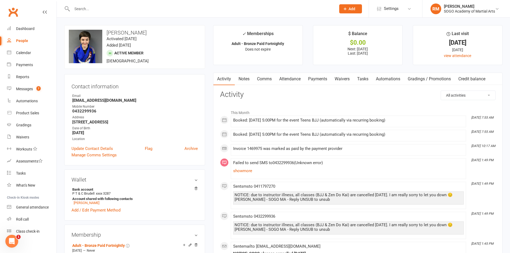
click at [326, 78] on link "Payments" at bounding box center [317, 79] width 26 height 12
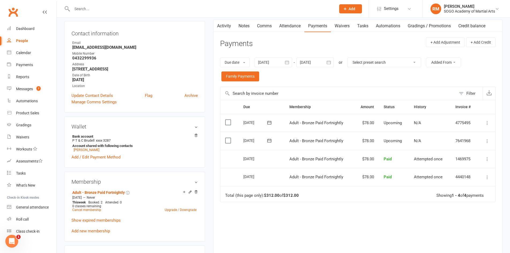
scroll to position [54, 0]
click at [487, 140] on icon at bounding box center [486, 140] width 5 height 5
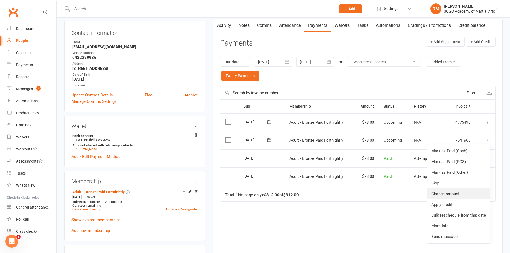
click at [454, 195] on link "Change amount" at bounding box center [458, 193] width 63 height 11
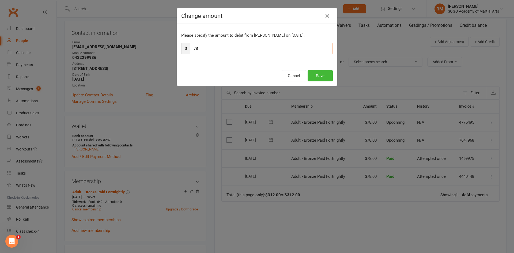
drag, startPoint x: 203, startPoint y: 48, endPoint x: 157, endPoint y: 46, distance: 46.1
click at [166, 49] on div "Change amount Please specify the amount to debit from Lyla Schouw on Aug 27, 20…" at bounding box center [257, 126] width 514 height 253
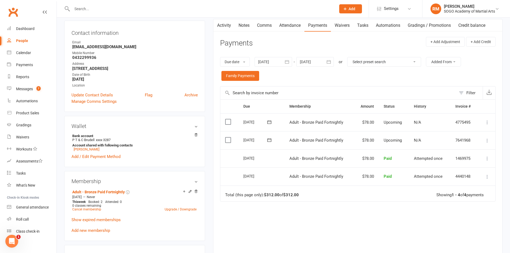
click at [487, 140] on icon at bounding box center [486, 140] width 5 height 5
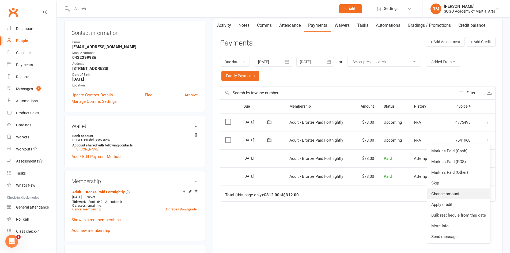
click at [457, 191] on link "Change amount" at bounding box center [458, 193] width 63 height 11
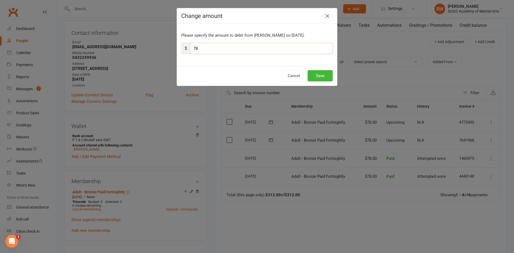
click at [209, 49] on input "78" at bounding box center [261, 48] width 143 height 11
type input "7"
type input "39"
click at [318, 75] on button "Save" at bounding box center [319, 75] width 25 height 11
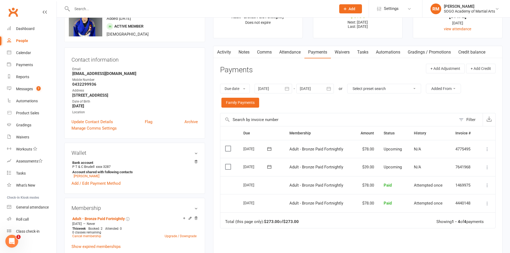
scroll to position [0, 0]
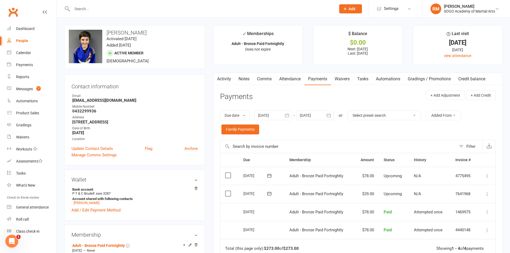
click at [98, 8] on input "text" at bounding box center [201, 8] width 262 height 7
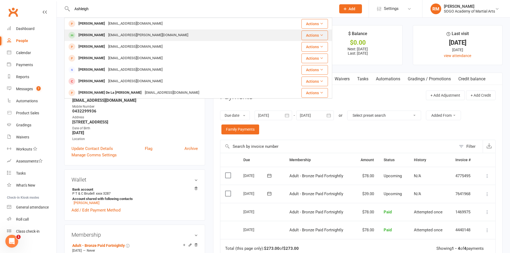
type input "Ashleigh"
click at [105, 32] on div "Ashleigh Fleming" at bounding box center [92, 35] width 30 height 8
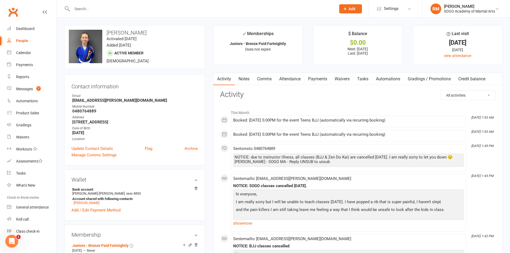
click at [317, 79] on link "Payments" at bounding box center [317, 79] width 26 height 12
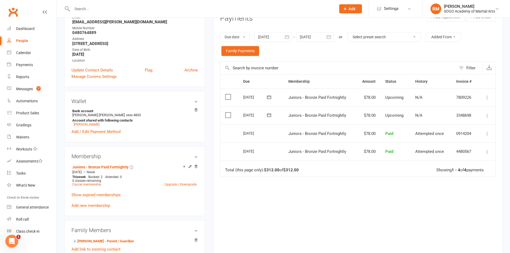
scroll to position [80, 0]
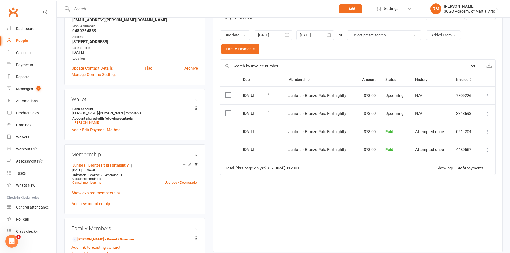
click at [487, 114] on icon at bounding box center [486, 113] width 5 height 5
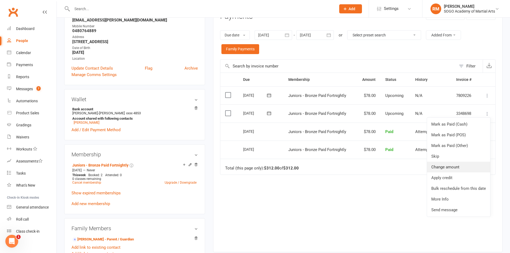
click at [454, 167] on link "Change amount" at bounding box center [458, 167] width 63 height 11
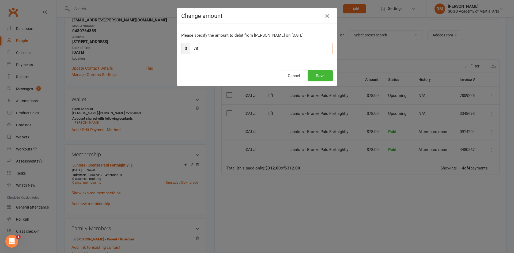
click at [206, 48] on input "78" at bounding box center [261, 48] width 143 height 11
type input "7"
type input "39"
click at [321, 75] on button "Save" at bounding box center [319, 75] width 25 height 11
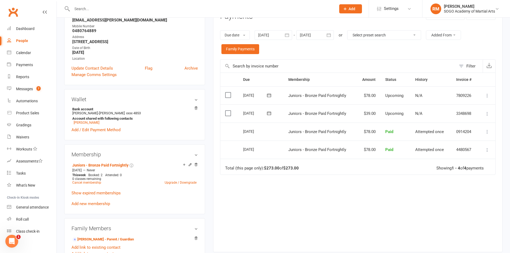
click at [100, 7] on input "text" at bounding box center [201, 8] width 262 height 7
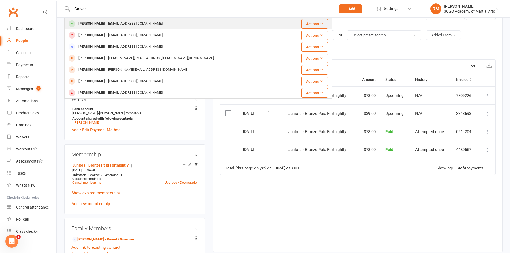
type input "Garvan"
click at [107, 21] on div "tracywattjones@gmail.com" at bounding box center [136, 24] width 58 height 8
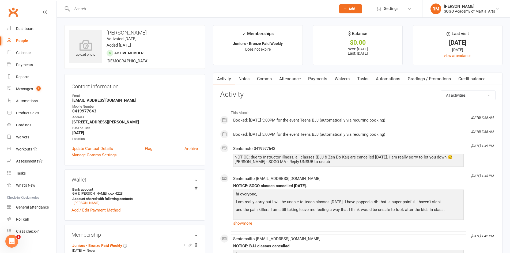
click at [312, 80] on link "Payments" at bounding box center [317, 79] width 26 height 12
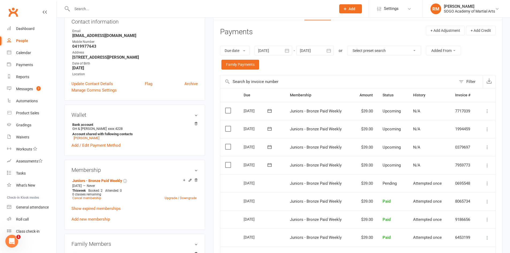
scroll to position [80, 0]
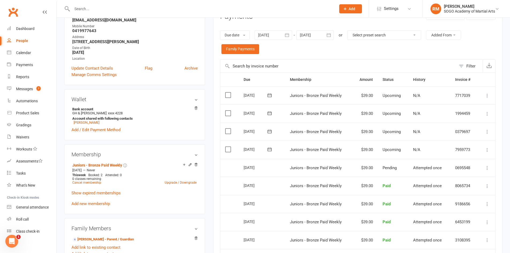
click at [488, 150] on icon at bounding box center [486, 149] width 5 height 5
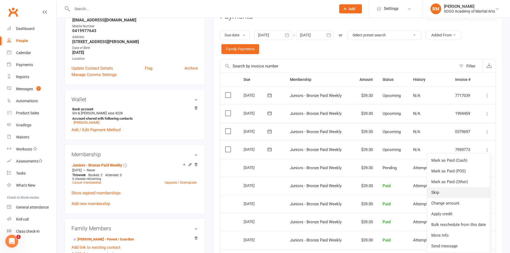
click at [443, 194] on link "Skip" at bounding box center [458, 192] width 63 height 11
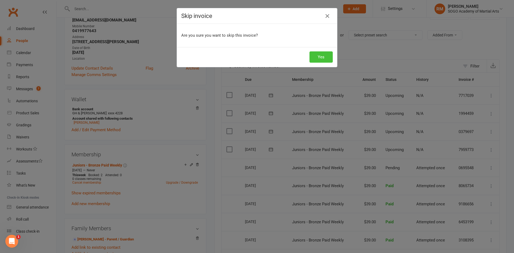
click at [322, 58] on button "Yes" at bounding box center [320, 56] width 23 height 11
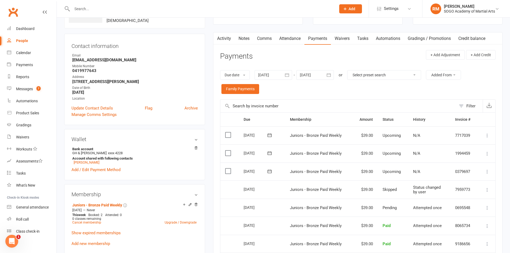
scroll to position [0, 0]
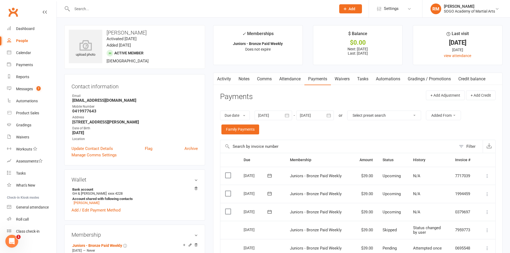
click at [113, 9] on input "text" at bounding box center [201, 8] width 262 height 7
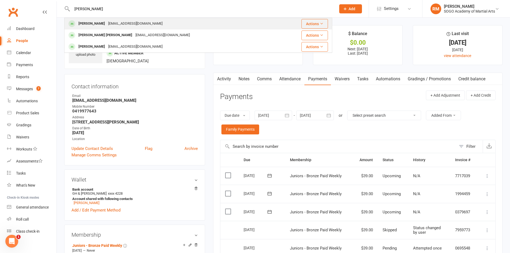
type input "dean"
click at [115, 23] on div "dsw3006@gmail.com" at bounding box center [136, 24] width 58 height 8
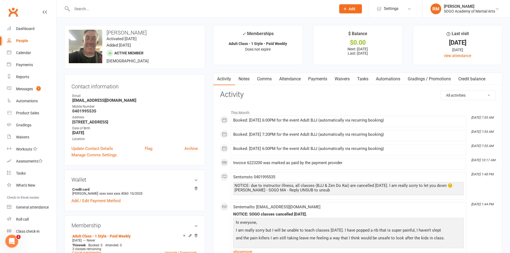
click at [314, 77] on link "Payments" at bounding box center [317, 79] width 26 height 12
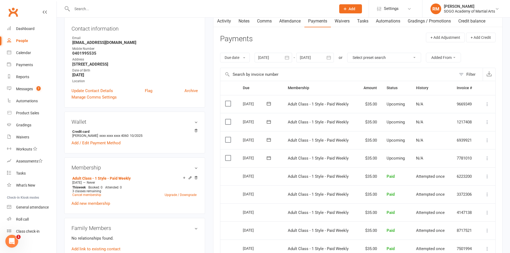
scroll to position [80, 0]
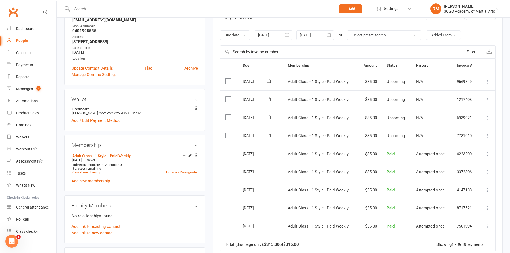
click at [488, 137] on icon at bounding box center [486, 135] width 5 height 5
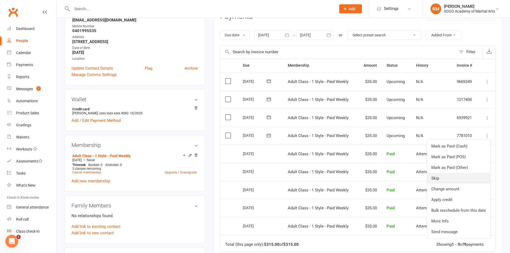
click at [444, 178] on link "Skip" at bounding box center [458, 178] width 63 height 11
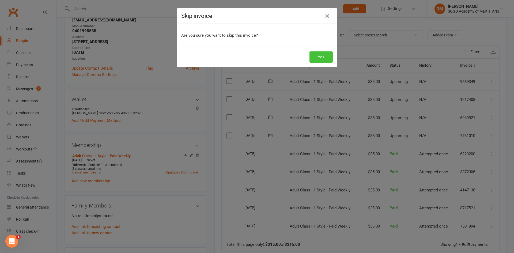
click at [321, 60] on button "Yes" at bounding box center [320, 56] width 23 height 11
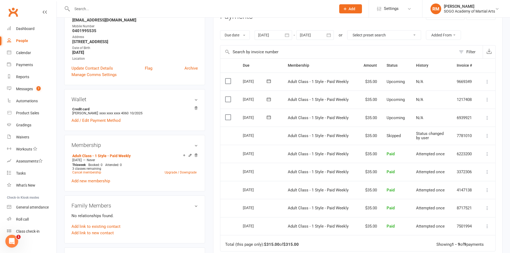
click at [94, 3] on div at bounding box center [198, 8] width 268 height 17
click at [92, 6] on input "text" at bounding box center [201, 8] width 262 height 7
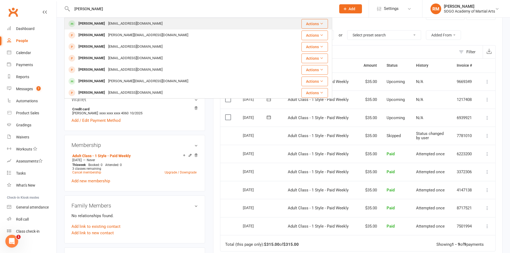
type input "harrison"
click at [96, 22] on div "Harrison Euler" at bounding box center [92, 24] width 30 height 8
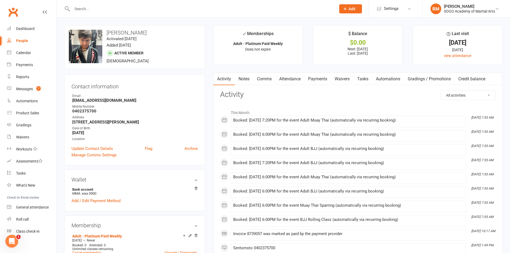
click at [325, 80] on link "Payments" at bounding box center [317, 79] width 26 height 12
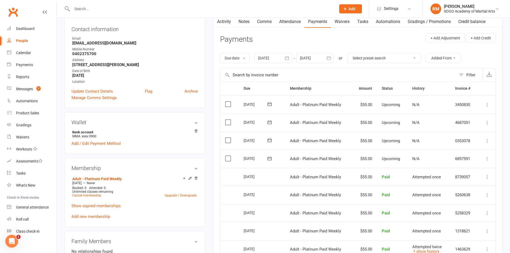
scroll to position [80, 0]
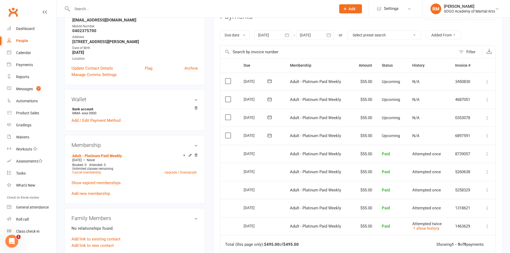
click at [487, 134] on icon at bounding box center [486, 135] width 5 height 5
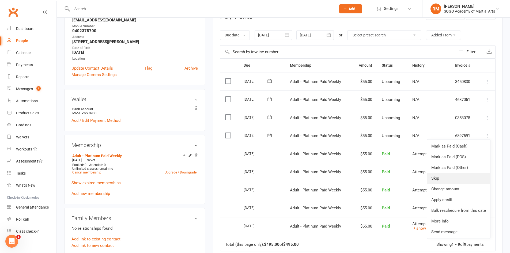
click at [444, 177] on link "Skip" at bounding box center [458, 178] width 63 height 11
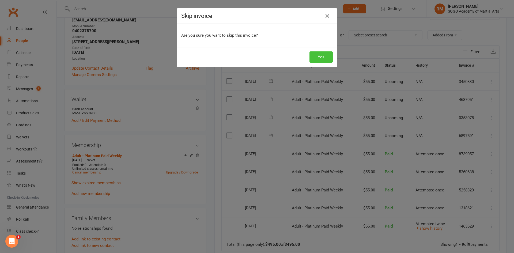
click at [317, 53] on button "Yes" at bounding box center [320, 56] width 23 height 11
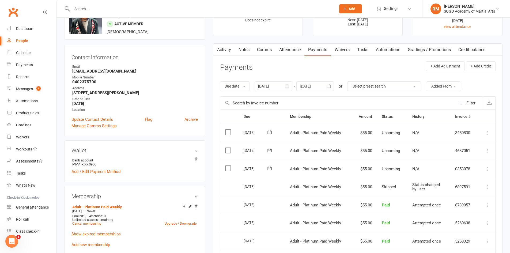
scroll to position [0, 0]
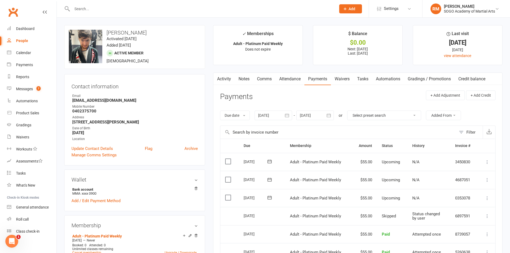
click at [102, 1] on div at bounding box center [198, 8] width 268 height 17
click at [107, 7] on input "text" at bounding box center [201, 8] width 262 height 7
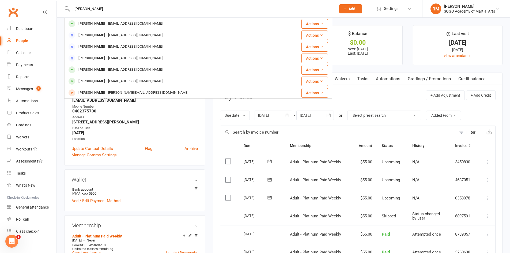
type input "courtney"
click at [108, 21] on div "courtneyagraham97@gmail.com" at bounding box center [136, 24] width 58 height 8
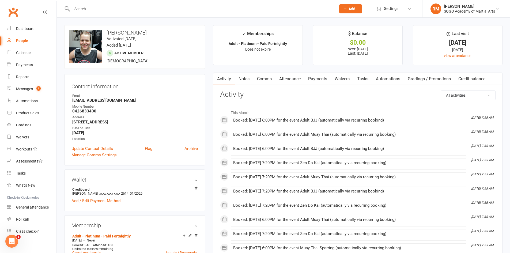
drag, startPoint x: 329, startPoint y: 80, endPoint x: 350, endPoint y: 118, distance: 42.8
click at [329, 80] on link "Payments" at bounding box center [317, 79] width 26 height 12
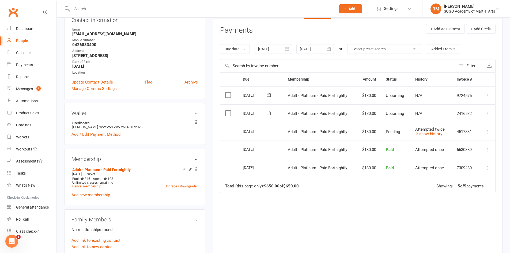
scroll to position [54, 0]
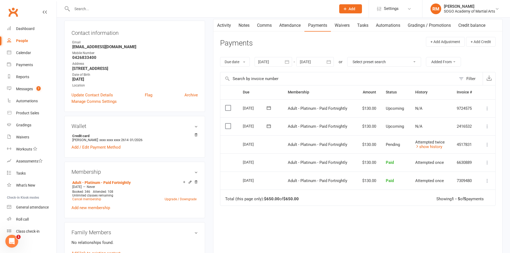
click at [489, 144] on icon at bounding box center [486, 144] width 5 height 5
click at [487, 127] on icon at bounding box center [486, 126] width 5 height 5
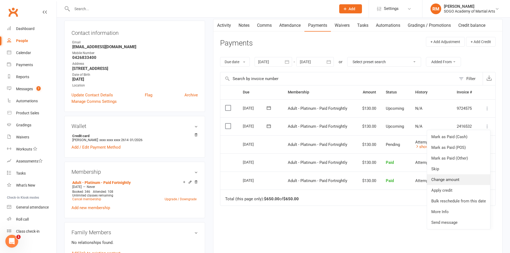
click at [453, 181] on link "Change amount" at bounding box center [458, 179] width 63 height 11
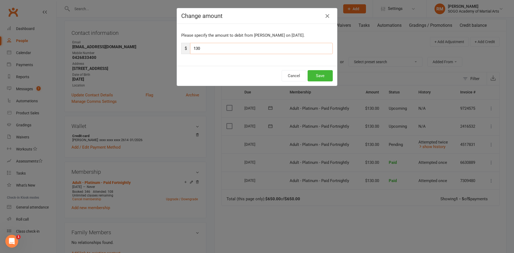
drag, startPoint x: 201, startPoint y: 49, endPoint x: 180, endPoint y: 49, distance: 20.9
click at [181, 49] on div "$ 130" at bounding box center [256, 48] width 151 height 11
type input "65"
click at [328, 79] on button "Save" at bounding box center [319, 75] width 25 height 11
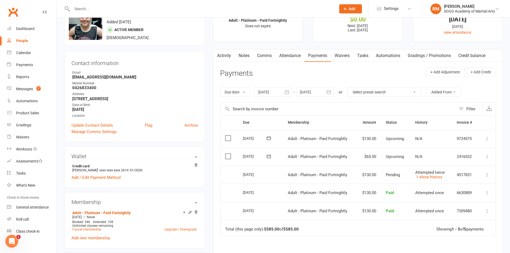
scroll to position [0, 0]
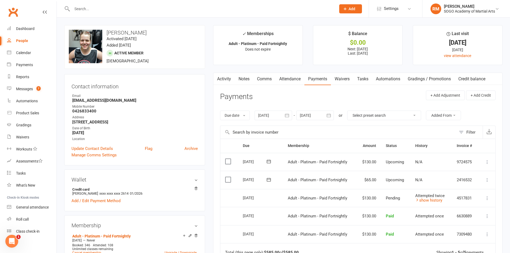
click at [82, 7] on input "text" at bounding box center [201, 8] width 262 height 7
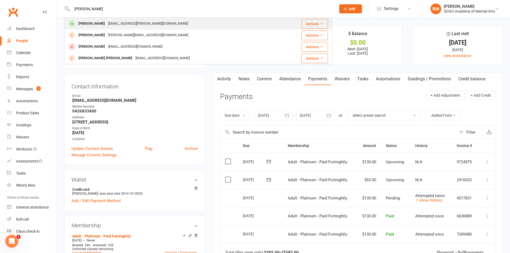
type input "emily"
click at [95, 21] on div "Emily Connors" at bounding box center [92, 24] width 30 height 8
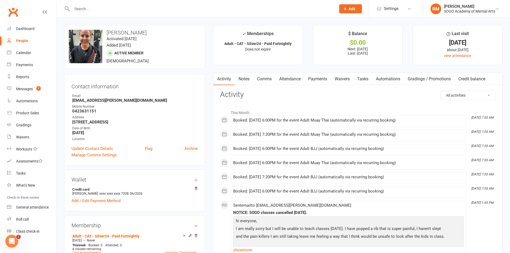
click at [315, 78] on link "Payments" at bounding box center [317, 79] width 26 height 12
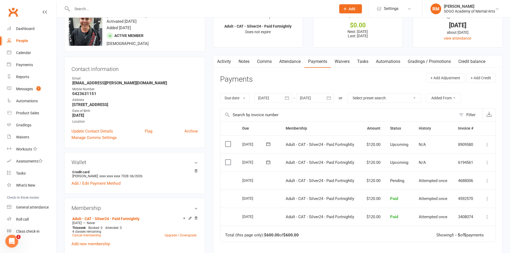
scroll to position [27, 0]
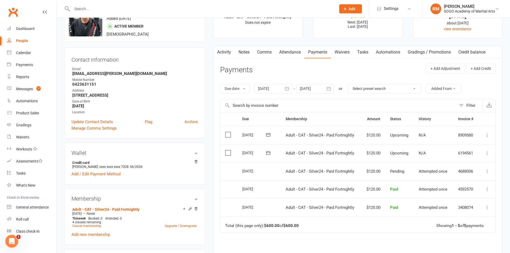
click at [485, 153] on icon at bounding box center [486, 152] width 5 height 5
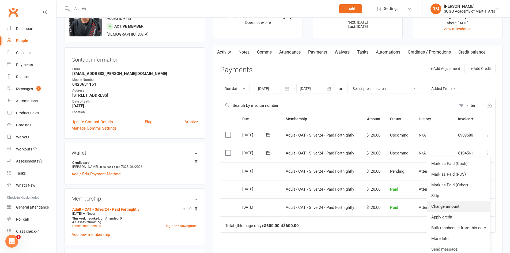
click at [455, 206] on link "Change amount" at bounding box center [458, 206] width 63 height 11
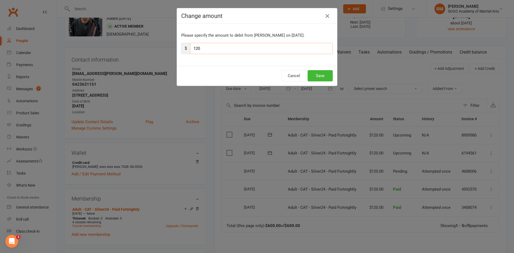
drag, startPoint x: 200, startPoint y: 48, endPoint x: 153, endPoint y: 51, distance: 46.6
click at [154, 51] on div "Change amount Please specify the amount to debit from Emily Connors on Aug 29, …" at bounding box center [257, 126] width 514 height 253
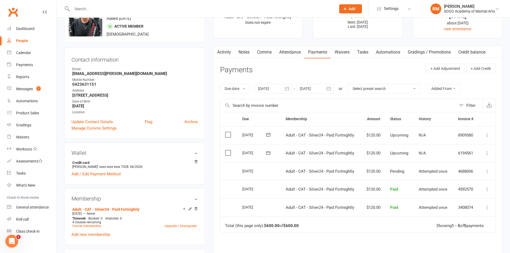
click at [489, 153] on icon at bounding box center [486, 152] width 5 height 5
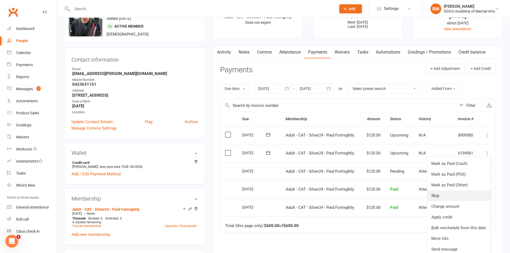
click at [449, 192] on link "Skip" at bounding box center [458, 195] width 63 height 11
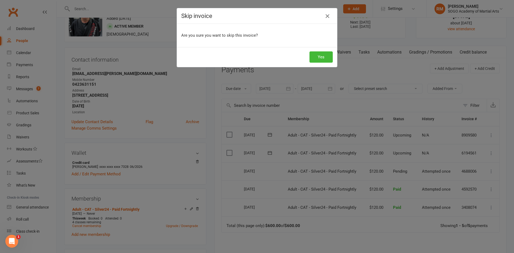
click at [327, 16] on icon "button" at bounding box center [327, 16] width 6 height 6
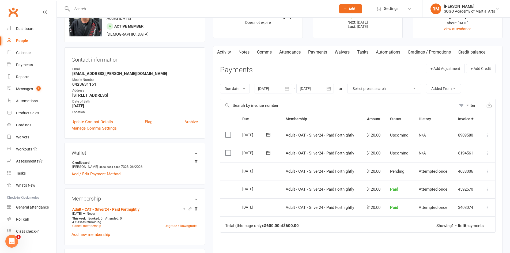
click at [488, 154] on icon at bounding box center [486, 152] width 5 height 5
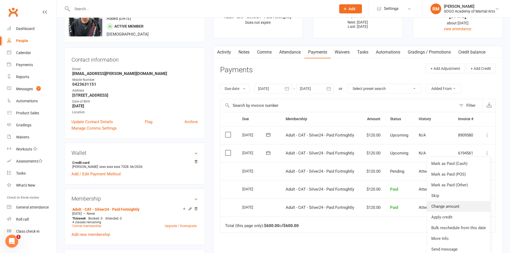
click at [450, 208] on link "Change amount" at bounding box center [458, 206] width 63 height 11
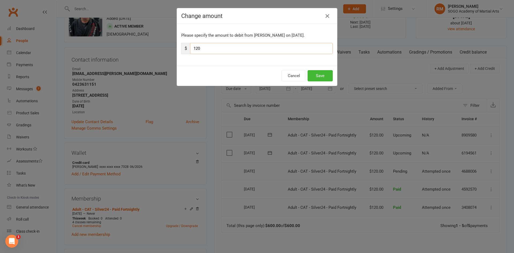
drag, startPoint x: 198, startPoint y: 48, endPoint x: 187, endPoint y: 49, distance: 11.0
click at [187, 49] on div "$ 120" at bounding box center [256, 48] width 151 height 11
type input "60"
click at [313, 74] on button "Save" at bounding box center [319, 75] width 25 height 11
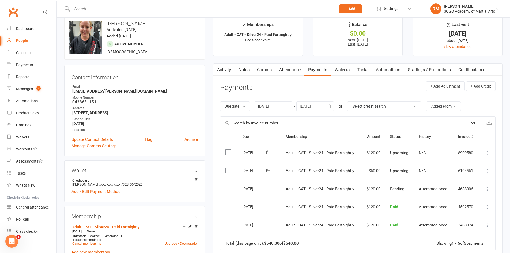
scroll to position [0, 0]
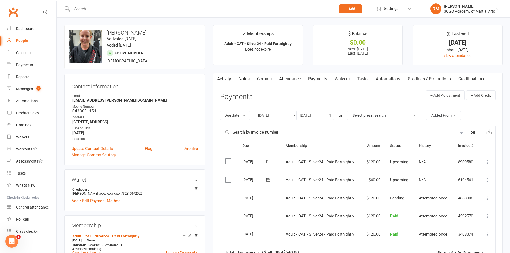
click at [94, 10] on input "text" at bounding box center [201, 8] width 262 height 7
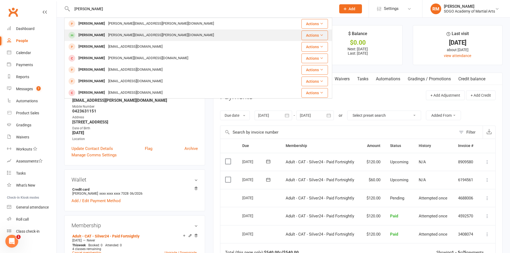
type input "Erin"
click at [97, 38] on div "Erin Jameson" at bounding box center [92, 35] width 30 height 8
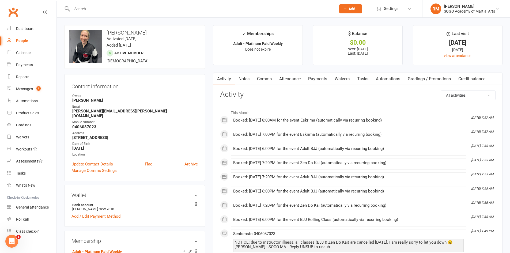
click at [324, 81] on link "Payments" at bounding box center [317, 79] width 26 height 12
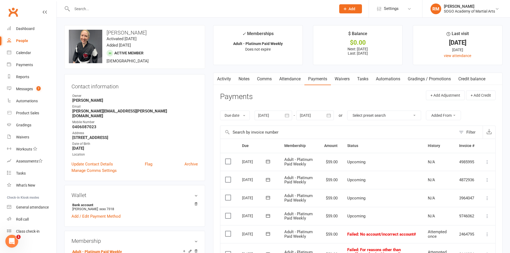
click at [83, 3] on div at bounding box center [198, 8] width 268 height 17
click at [77, 5] on input "text" at bounding box center [201, 8] width 262 height 7
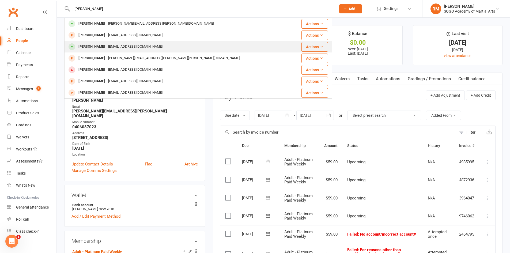
type input "michael"
click at [108, 47] on div "mbrya11@gmail.com" at bounding box center [136, 47] width 58 height 8
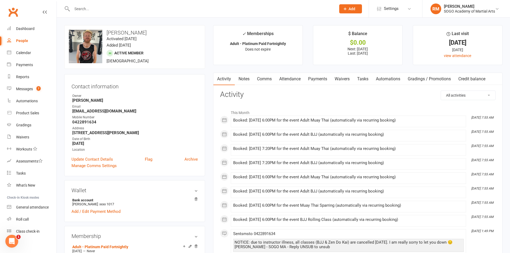
click at [326, 77] on link "Payments" at bounding box center [317, 79] width 26 height 12
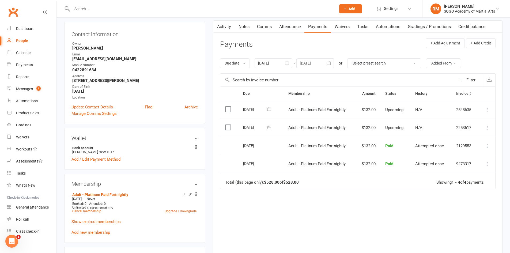
scroll to position [54, 0]
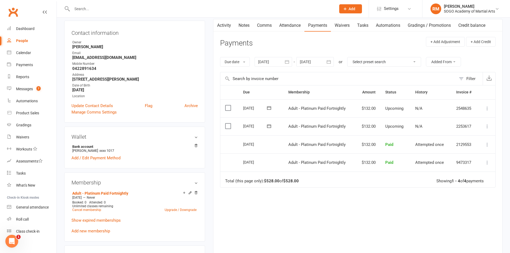
click at [485, 127] on icon at bounding box center [486, 126] width 5 height 5
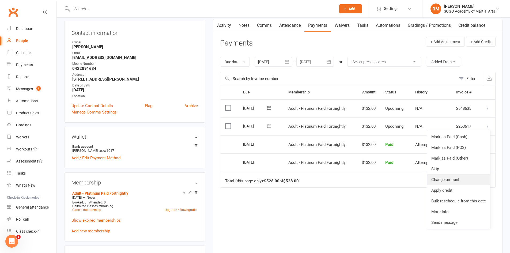
click at [441, 180] on link "Change amount" at bounding box center [458, 179] width 63 height 11
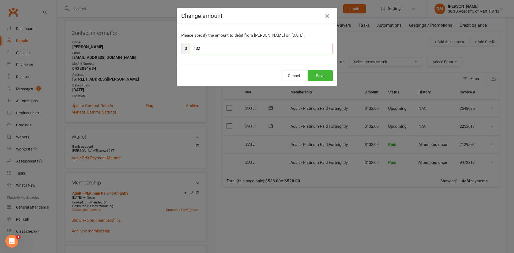
drag, startPoint x: 205, startPoint y: 48, endPoint x: 176, endPoint y: 52, distance: 29.1
click at [190, 50] on input "132" at bounding box center [261, 48] width 143 height 11
type input "66"
click at [326, 73] on button "Save" at bounding box center [319, 75] width 25 height 11
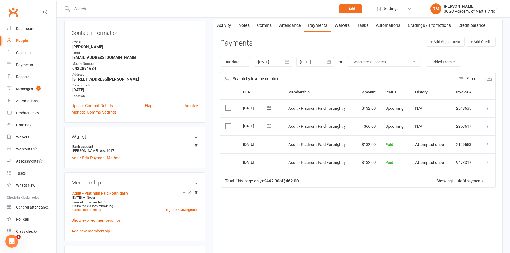
click at [79, 8] on input "text" at bounding box center [201, 8] width 262 height 7
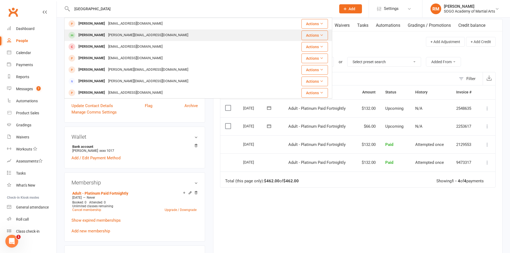
type input "Madison"
click at [79, 37] on div "Madison Schmidt" at bounding box center [92, 35] width 30 height 8
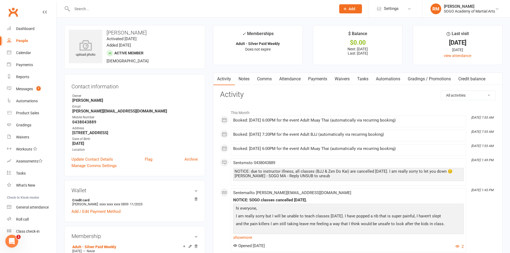
click at [319, 76] on link "Payments" at bounding box center [317, 79] width 26 height 12
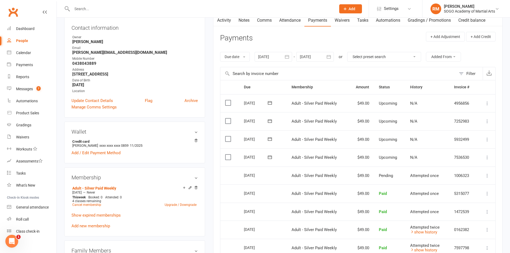
scroll to position [80, 0]
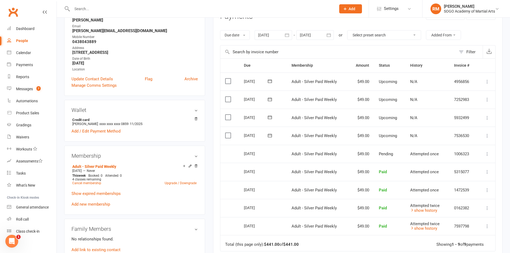
click at [487, 135] on icon at bounding box center [486, 135] width 5 height 5
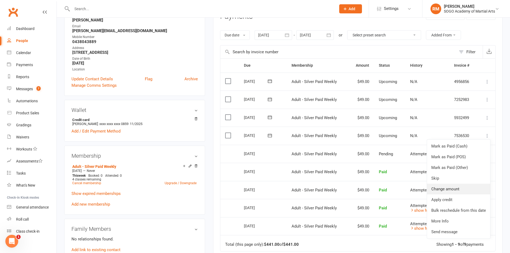
click at [446, 187] on link "Change amount" at bounding box center [458, 189] width 63 height 11
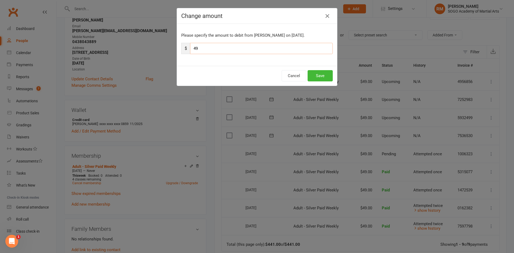
drag, startPoint x: 200, startPoint y: 49, endPoint x: 184, endPoint y: 64, distance: 22.1
click at [181, 53] on div "$ 49" at bounding box center [256, 48] width 151 height 11
type input "24"
click at [321, 75] on button "Save" at bounding box center [319, 75] width 25 height 11
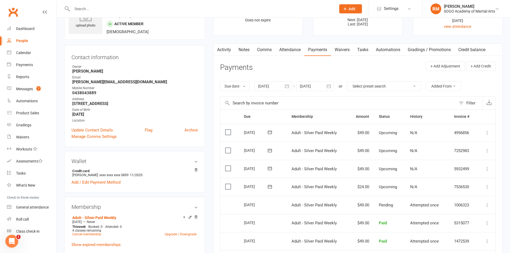
scroll to position [0, 0]
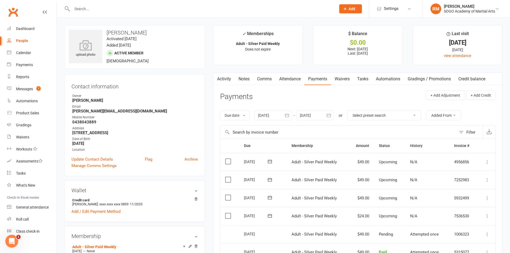
click at [85, 7] on input "text" at bounding box center [201, 8] width 262 height 7
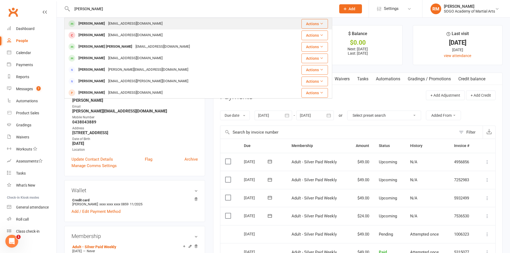
type input "lee"
click at [96, 25] on div "Lee Beckingham" at bounding box center [92, 24] width 30 height 8
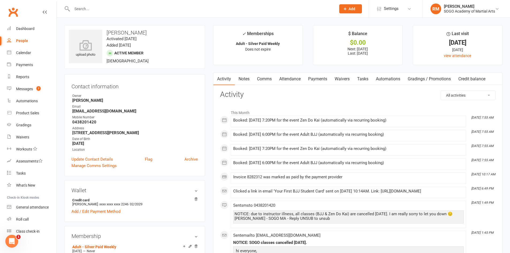
click at [315, 76] on link "Payments" at bounding box center [317, 79] width 26 height 12
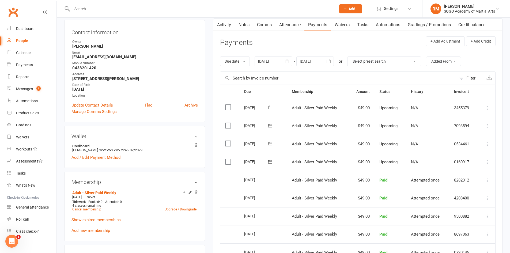
scroll to position [80, 0]
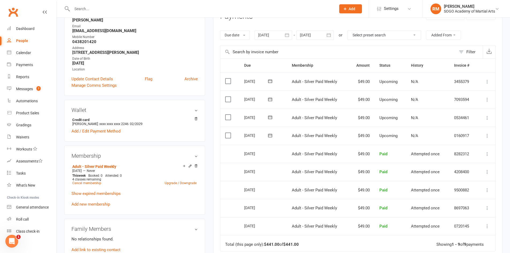
click at [486, 135] on icon at bounding box center [486, 135] width 5 height 5
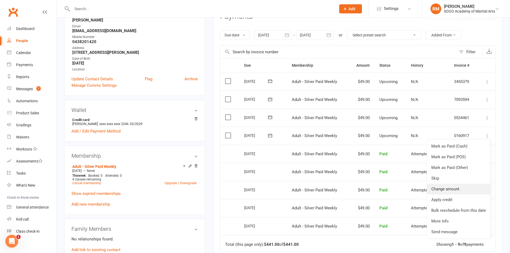
click at [446, 187] on link "Change amount" at bounding box center [458, 189] width 63 height 11
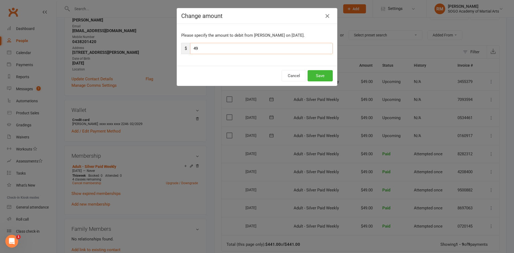
click at [200, 49] on input "49" at bounding box center [261, 48] width 143 height 11
drag, startPoint x: 201, startPoint y: 48, endPoint x: 190, endPoint y: 49, distance: 10.5
click at [190, 49] on input "49" at bounding box center [261, 48] width 143 height 11
type input "24"
click at [312, 74] on button "Save" at bounding box center [319, 75] width 25 height 11
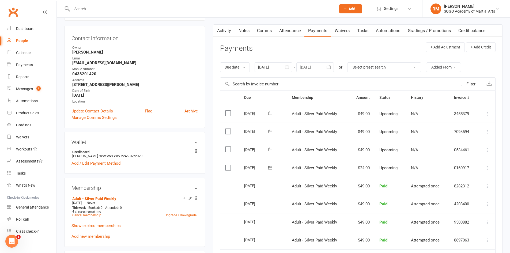
scroll to position [0, 0]
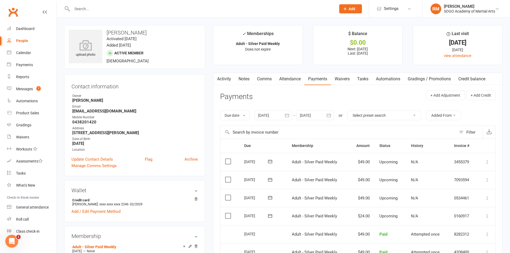
click at [88, 10] on input "text" at bounding box center [201, 8] width 262 height 7
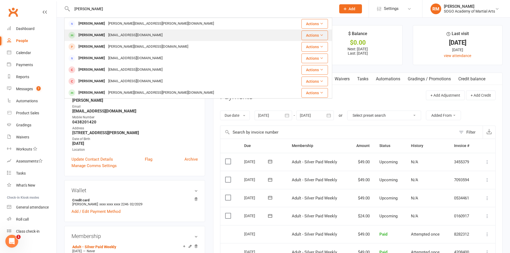
type input "michele"
click at [99, 33] on div "Michele Rodwell" at bounding box center [92, 35] width 30 height 8
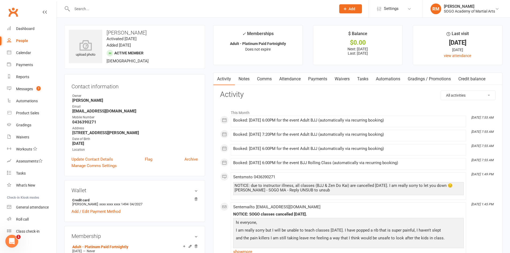
click at [320, 80] on link "Payments" at bounding box center [317, 79] width 26 height 12
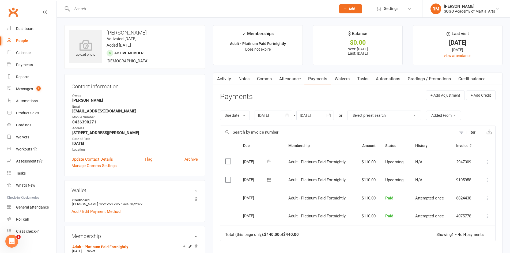
click at [487, 178] on icon at bounding box center [486, 179] width 5 height 5
click at [452, 235] on link "Change amount" at bounding box center [458, 233] width 63 height 11
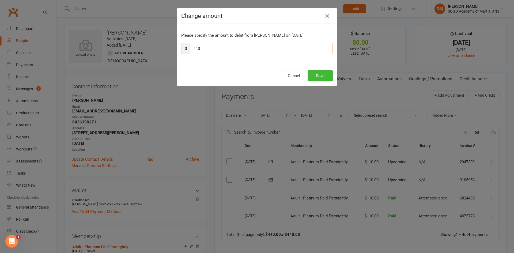
drag, startPoint x: 178, startPoint y: 51, endPoint x: 168, endPoint y: 48, distance: 10.8
click at [168, 48] on div "Change amount Please specify the amount to debit from Michele Rodwell on Aug 27…" at bounding box center [257, 126] width 514 height 253
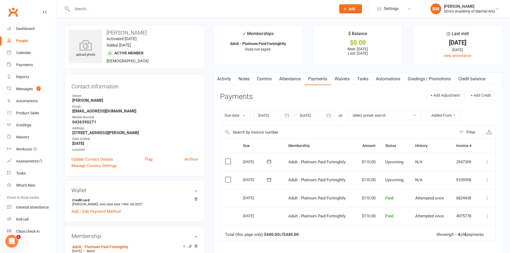
click at [486, 181] on icon at bounding box center [486, 179] width 5 height 5
click at [449, 235] on link "Change amount" at bounding box center [458, 233] width 63 height 11
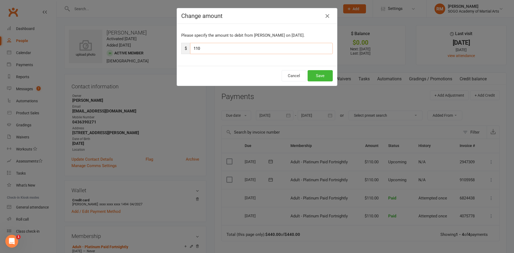
drag, startPoint x: 199, startPoint y: 49, endPoint x: 192, endPoint y: 49, distance: 7.0
click at [192, 49] on input "110" at bounding box center [261, 48] width 143 height 11
type input "55"
click at [317, 73] on button "Save" at bounding box center [319, 75] width 25 height 11
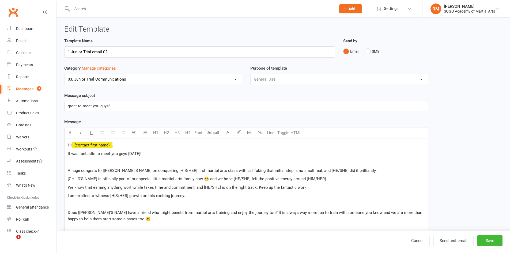
select select "9950"
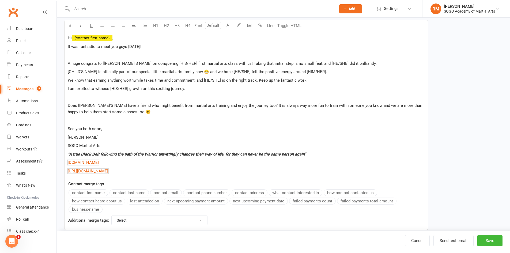
click at [368, 136] on p "[PERSON_NAME]" at bounding box center [246, 137] width 357 height 6
click at [31, 78] on link "Reports" at bounding box center [32, 77] width 50 height 12
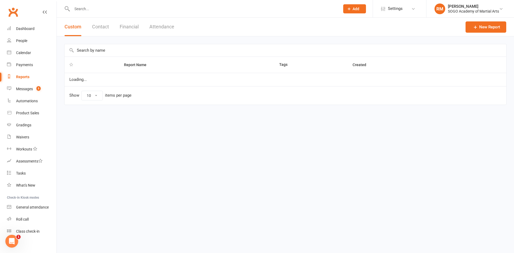
select select "50"
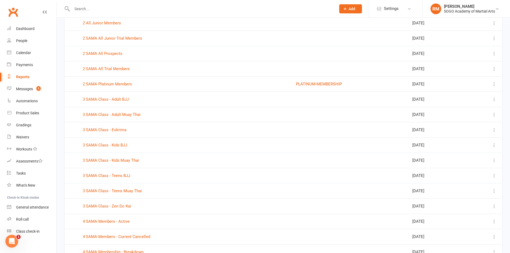
scroll to position [187, 0]
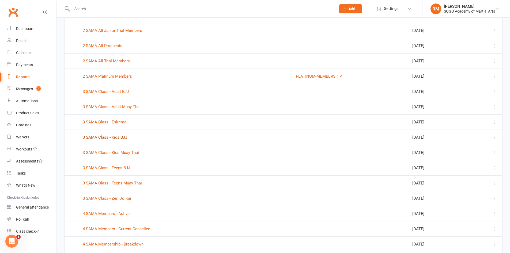
click at [121, 137] on link "3 SAMA Class - Kids BJJ" at bounding box center [105, 137] width 44 height 5
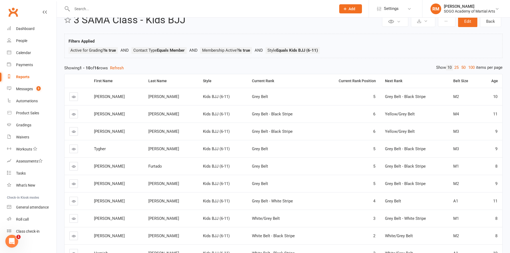
scroll to position [13, 0]
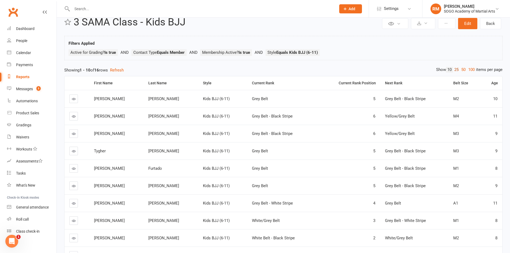
click at [456, 68] on link "25" at bounding box center [456, 70] width 7 height 6
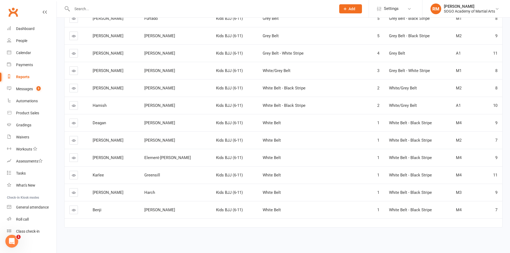
scroll to position [0, 0]
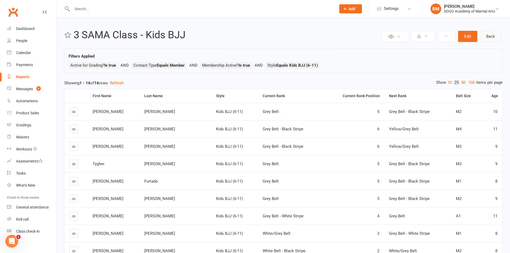
click at [489, 36] on link "Back" at bounding box center [490, 36] width 21 height 11
select select "50"
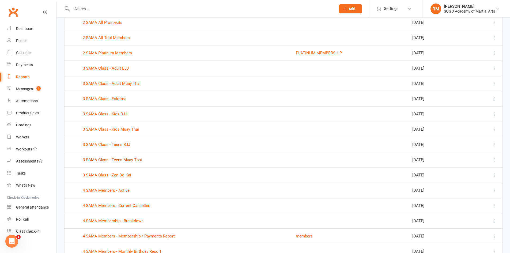
scroll to position [214, 0]
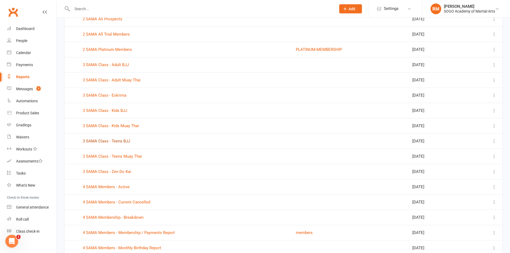
click at [122, 139] on link "3 SAMA Class - Teens BJJ" at bounding box center [106, 141] width 47 height 5
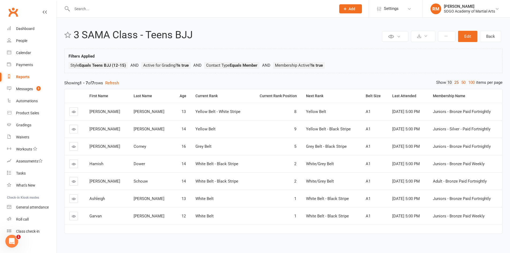
click at [455, 81] on link "25" at bounding box center [456, 83] width 7 height 6
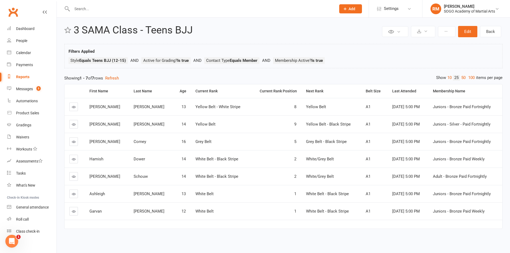
scroll to position [6, 0]
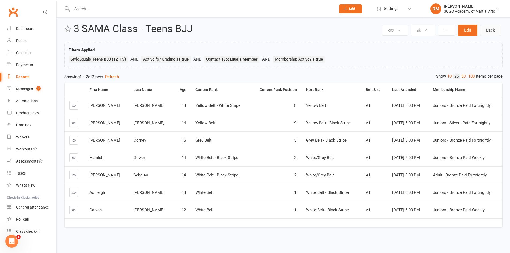
click at [493, 30] on link "Back" at bounding box center [490, 30] width 21 height 11
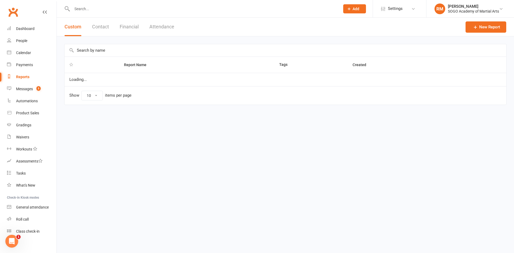
select select "50"
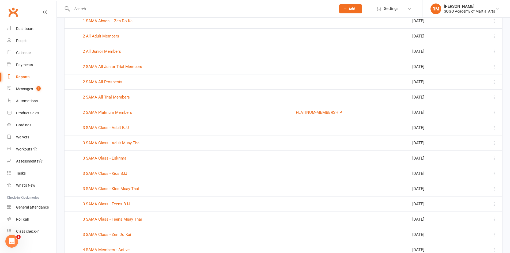
scroll to position [161, 0]
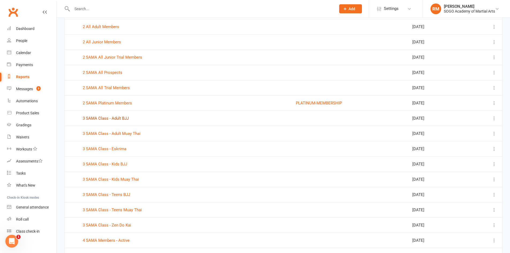
click at [123, 118] on link "3 SAMA Class - Adult BJJ" at bounding box center [106, 118] width 46 height 5
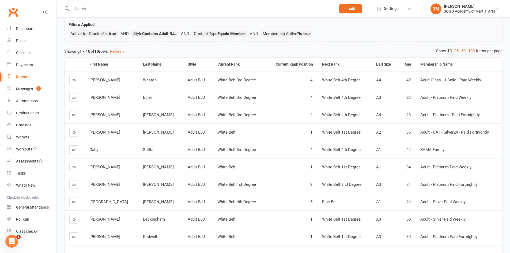
scroll to position [5, 0]
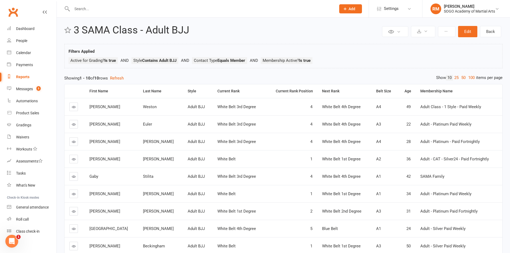
click at [456, 76] on link "25" at bounding box center [456, 78] width 7 height 6
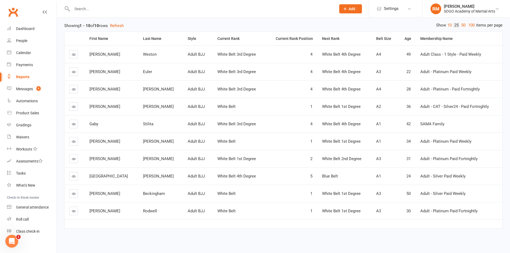
scroll to position [58, 0]
click at [92, 10] on input "text" at bounding box center [201, 8] width 262 height 7
